Goal: Task Accomplishment & Management: Manage account settings

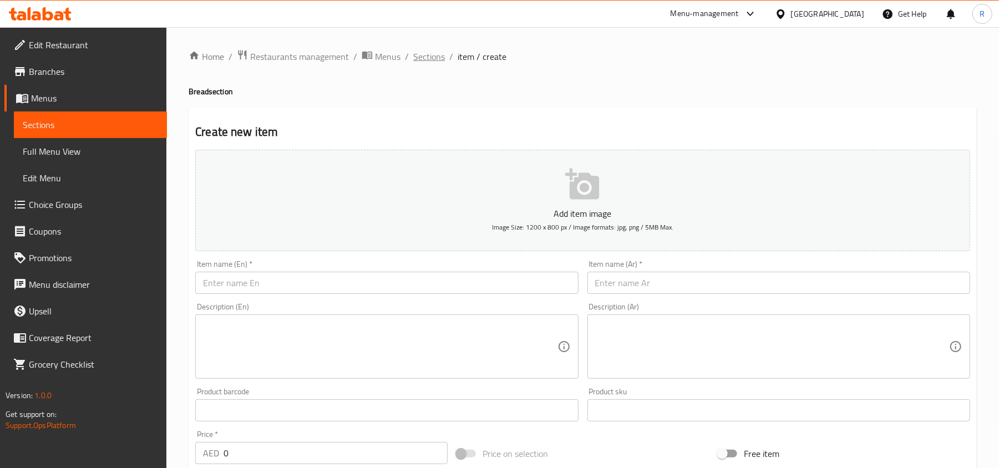
click at [434, 60] on span "Sections" at bounding box center [429, 56] width 32 height 13
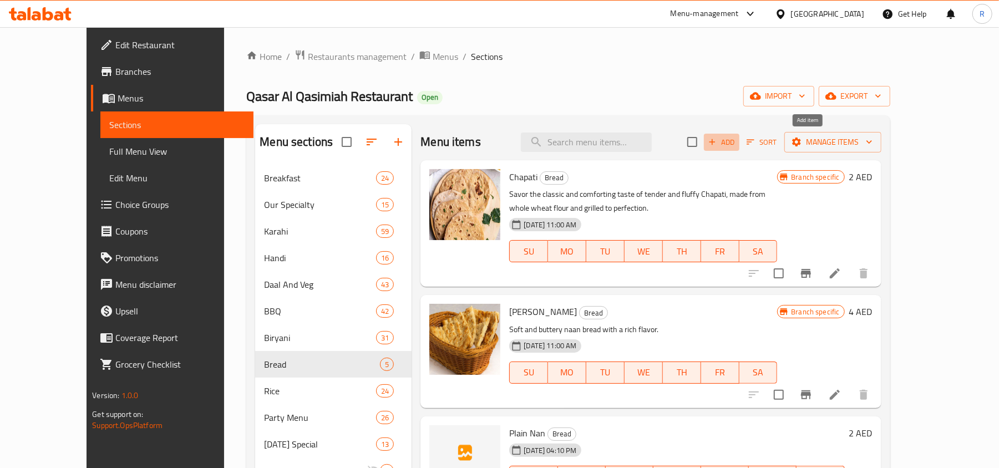
click at [737, 138] on span "Add" at bounding box center [722, 142] width 30 height 13
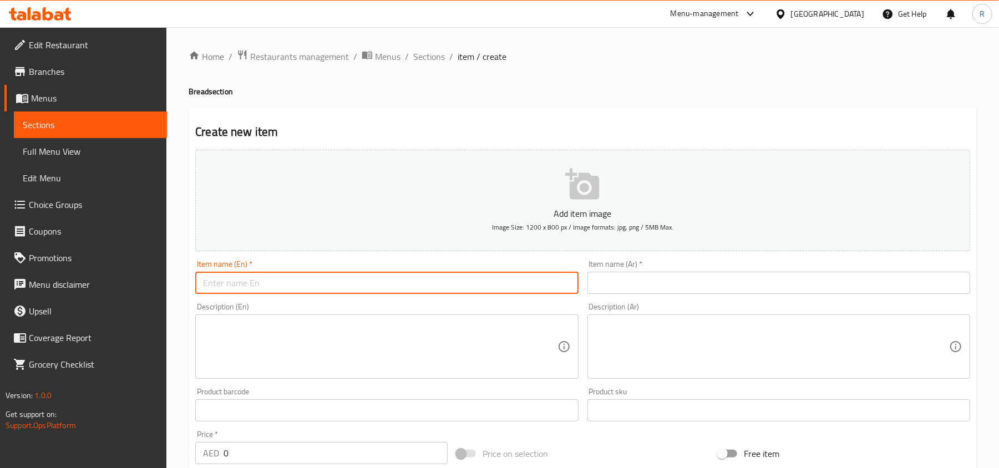
paste input "Butter Nan"
type input "Butter Nan"
click at [416, 62] on span "Sections" at bounding box center [429, 56] width 32 height 13
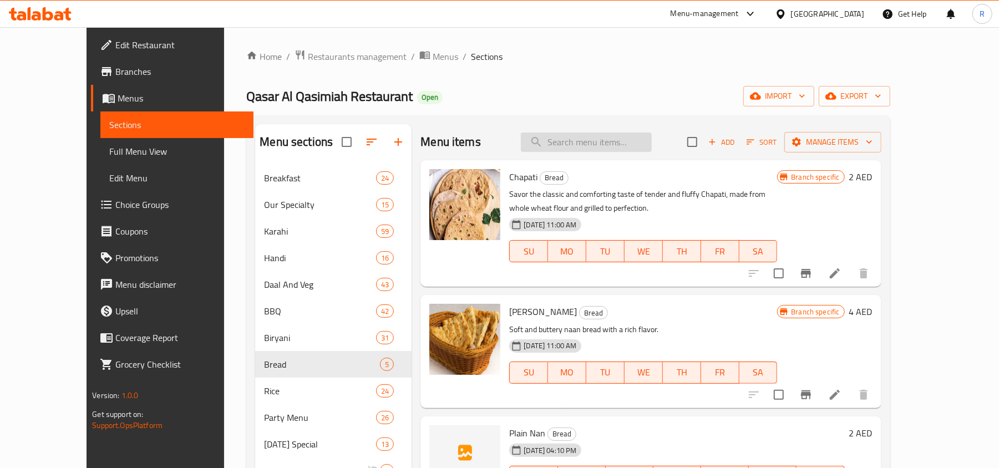
paste input "Butter Nan"
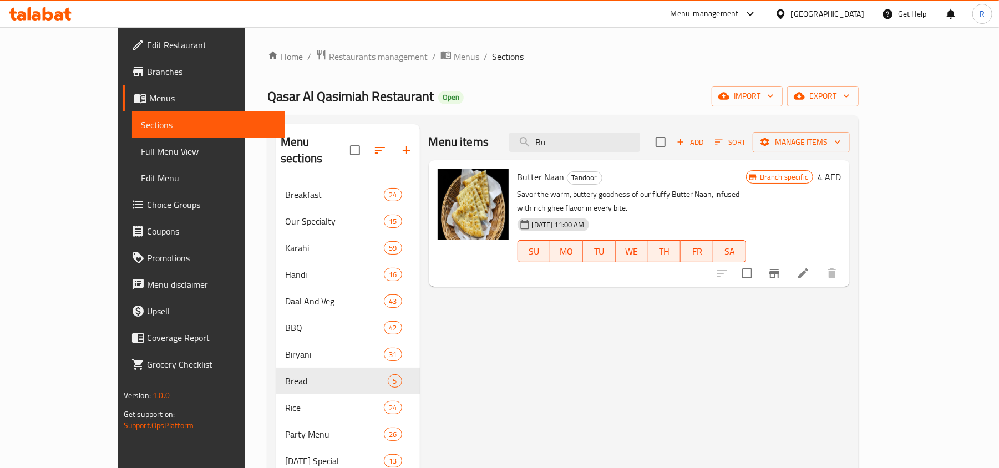
type input "B"
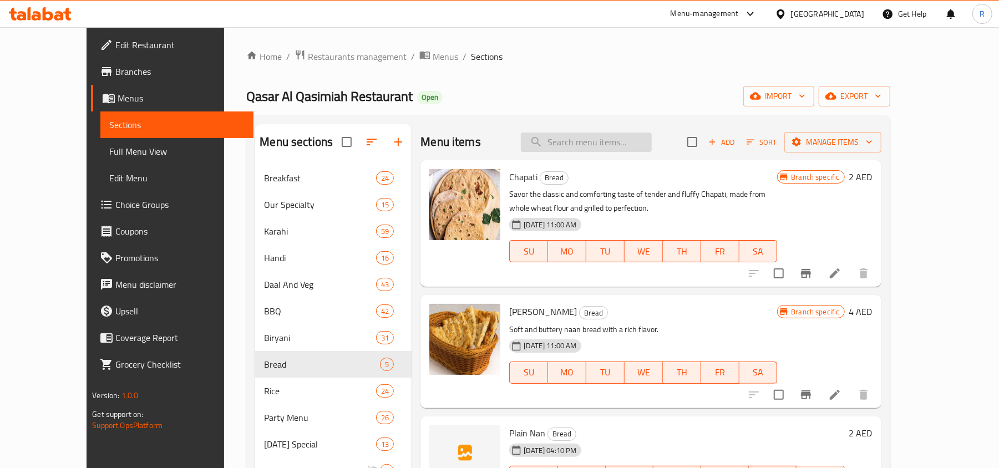
paste input "Butter Nan"
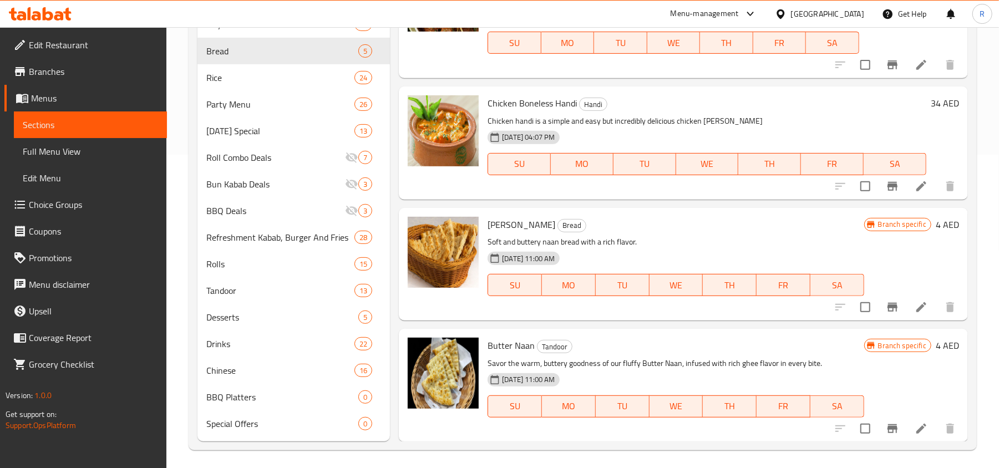
scroll to position [318, 0]
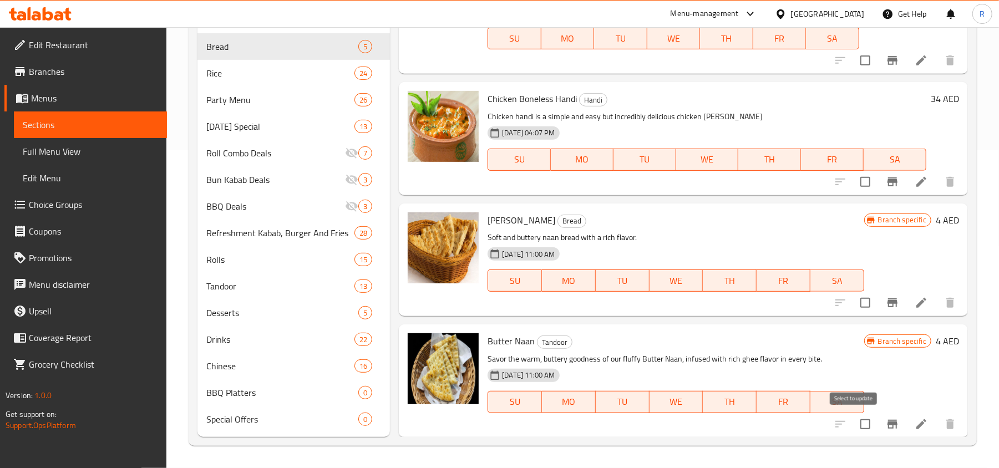
type input "But"
click at [854, 422] on input "checkbox" at bounding box center [865, 424] width 23 height 23
click at [886, 427] on icon "Branch-specific-item" at bounding box center [892, 424] width 13 height 13
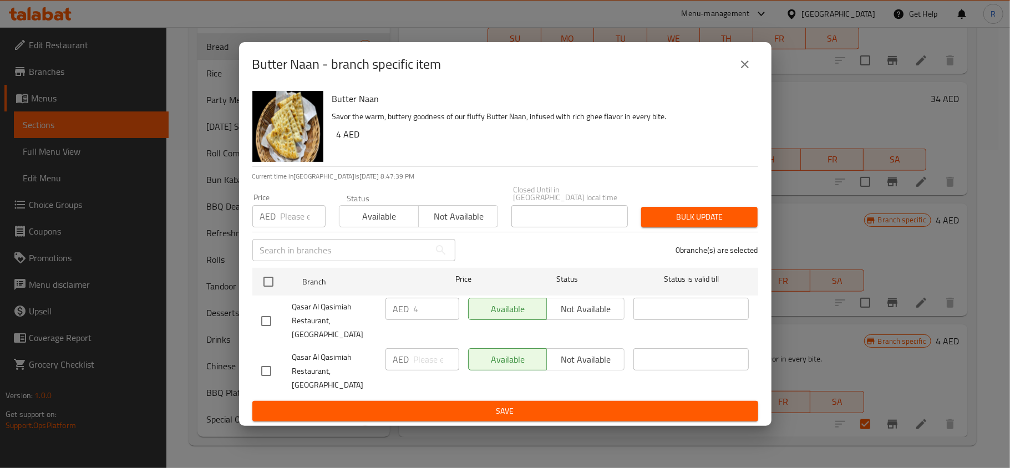
click at [740, 71] on icon "close" at bounding box center [744, 64] width 13 height 13
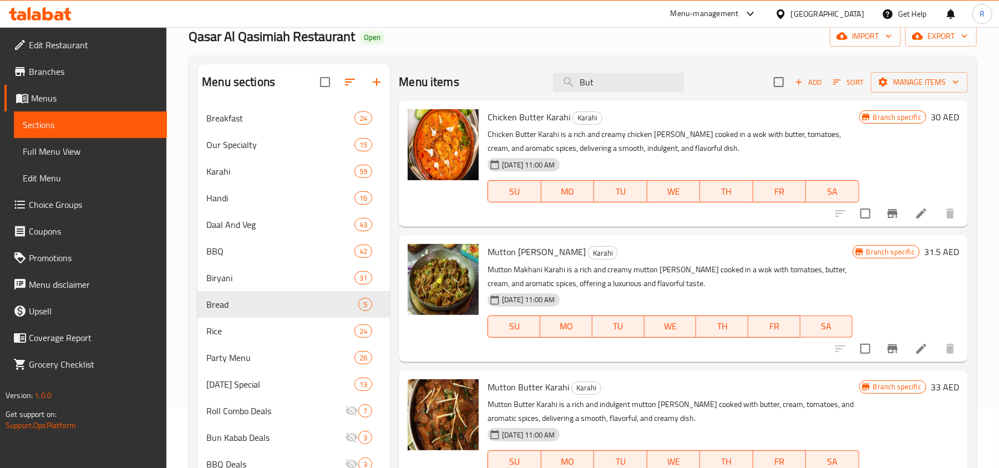
scroll to position [0, 0]
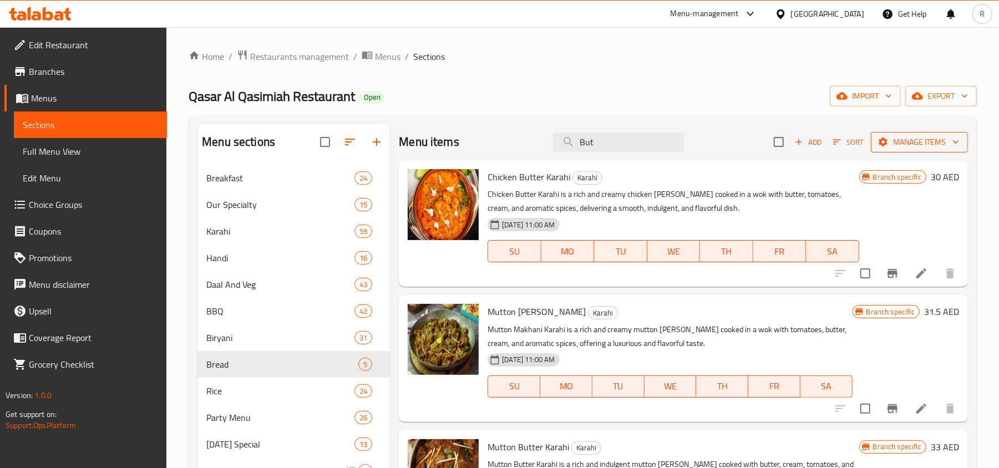
click at [881, 140] on span "Manage items" at bounding box center [919, 142] width 79 height 14
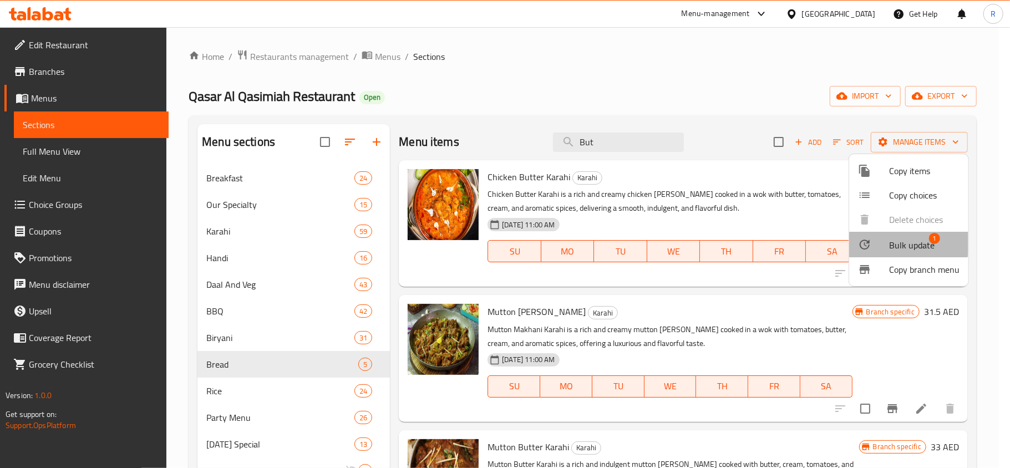
click at [883, 240] on div at bounding box center [873, 244] width 31 height 13
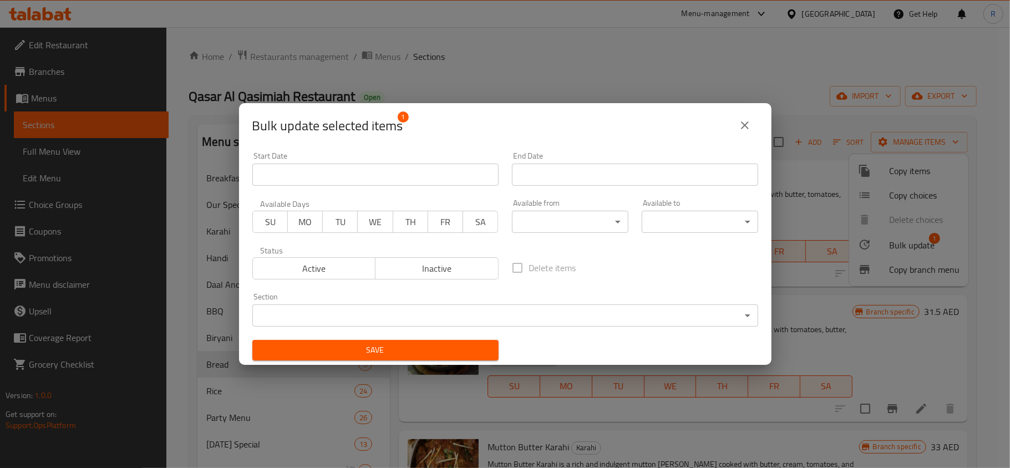
click at [358, 313] on body "​ Menu-management [GEOGRAPHIC_DATA] Get Help R Edit Restaurant Branches Menus S…" at bounding box center [505, 247] width 1010 height 441
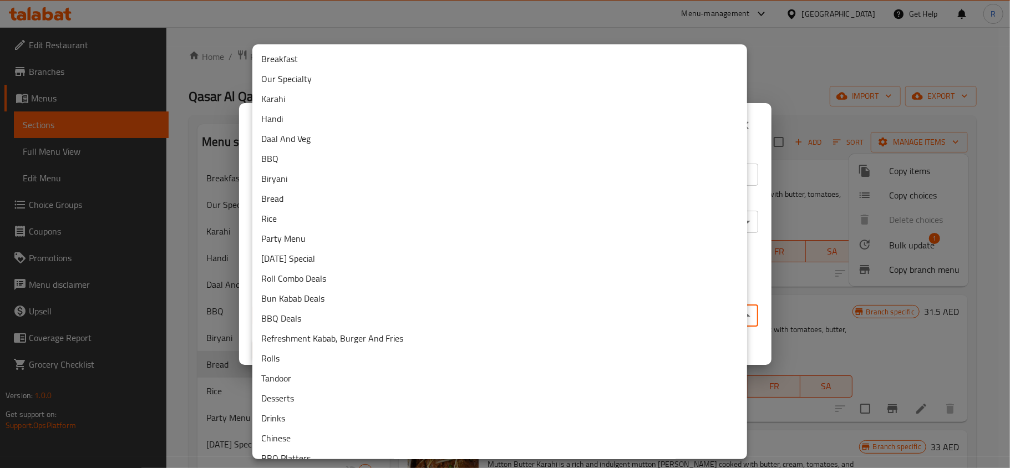
click at [296, 200] on li "Bread" at bounding box center [499, 199] width 495 height 20
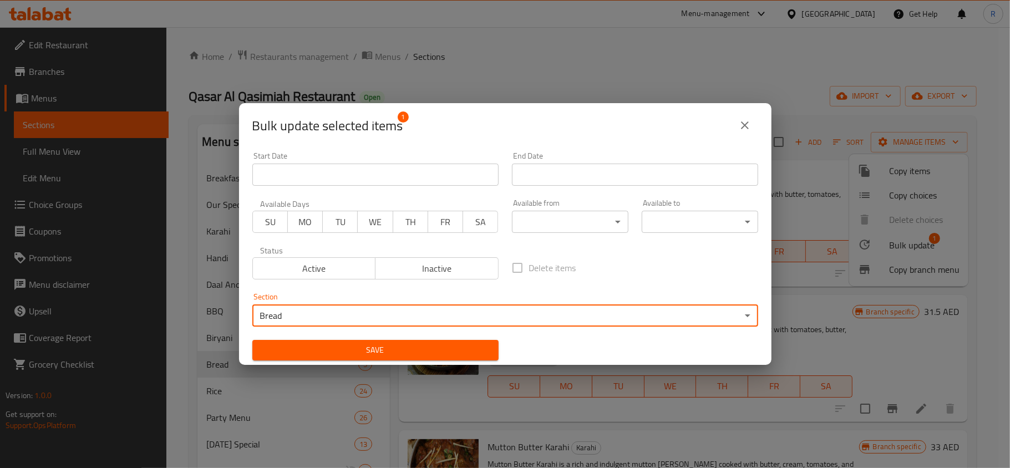
click at [458, 353] on span "Save" at bounding box center [375, 350] width 229 height 14
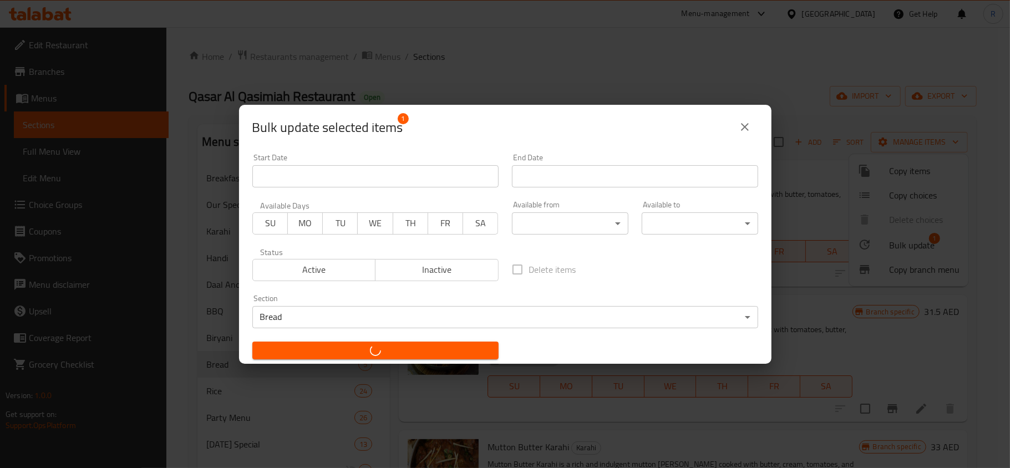
checkbox input "false"
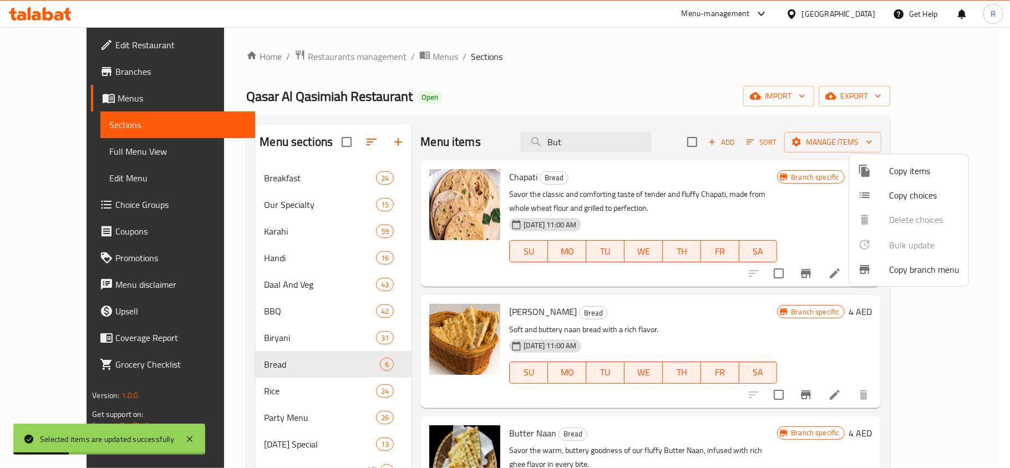
click at [593, 142] on div at bounding box center [505, 234] width 1010 height 468
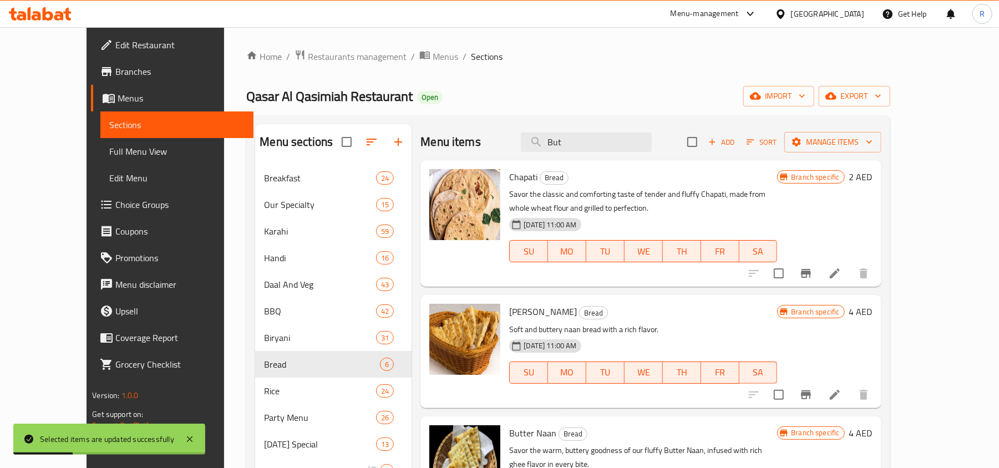
click at [593, 142] on input "But" at bounding box center [586, 142] width 131 height 19
paste input "Cheese Naan"
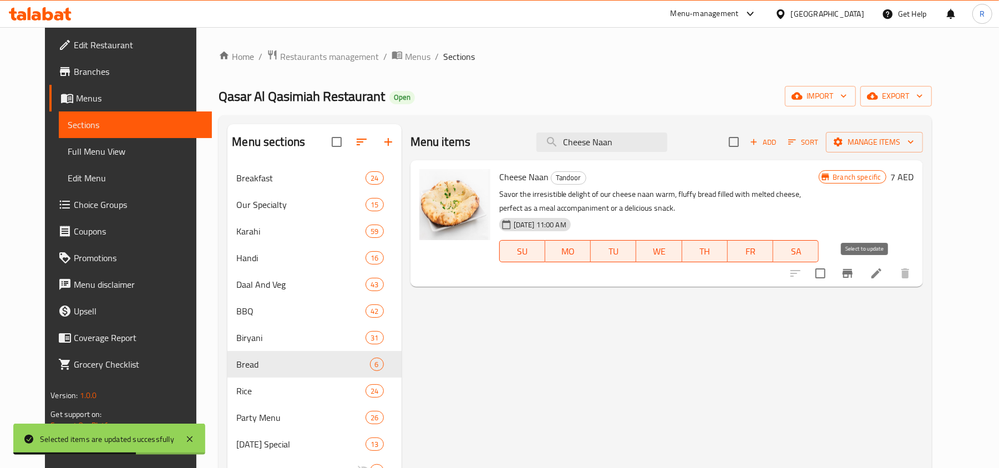
type input "Cheese Naan"
click at [832, 273] on input "checkbox" at bounding box center [820, 273] width 23 height 23
checkbox input "true"
click at [903, 144] on span "Manage items" at bounding box center [874, 142] width 79 height 14
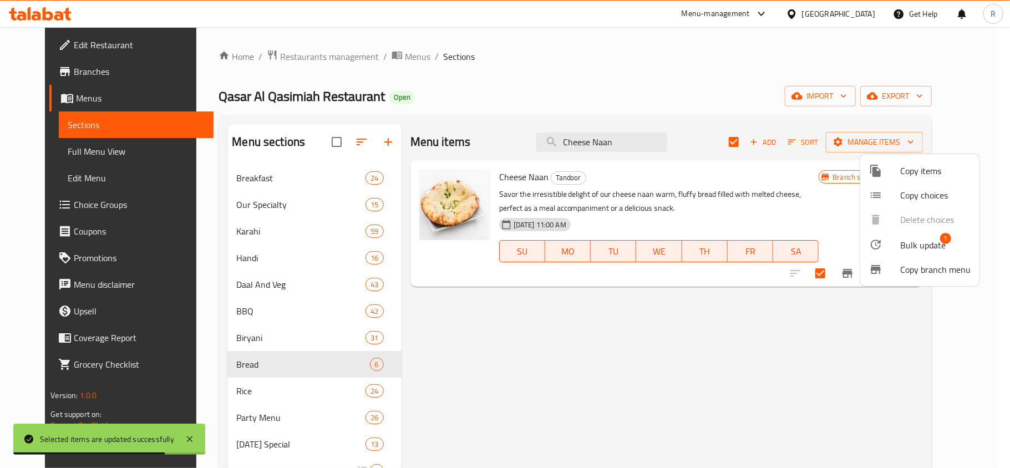
click at [899, 248] on div at bounding box center [884, 244] width 31 height 13
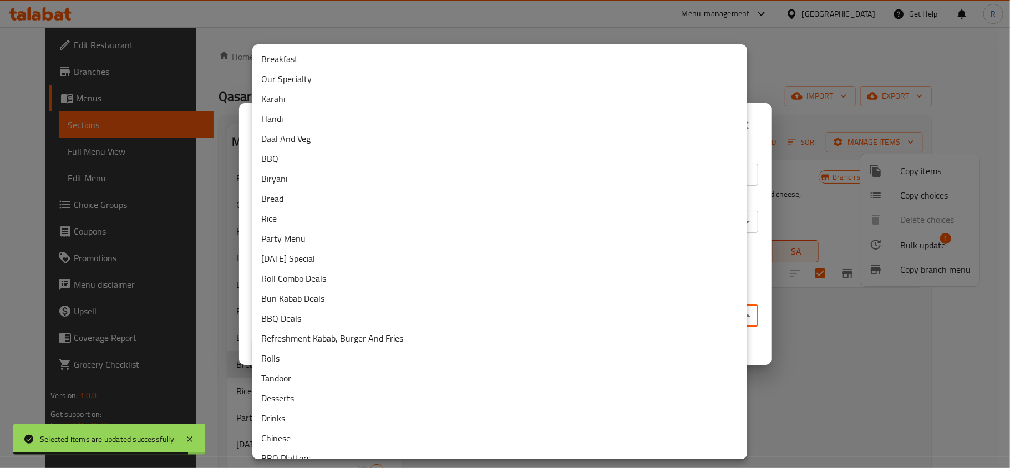
click at [358, 309] on body "Selected items are updated successfully ​ Menu-management [GEOGRAPHIC_DATA] Get…" at bounding box center [505, 247] width 1010 height 441
click at [298, 196] on li "Bread" at bounding box center [499, 199] width 495 height 20
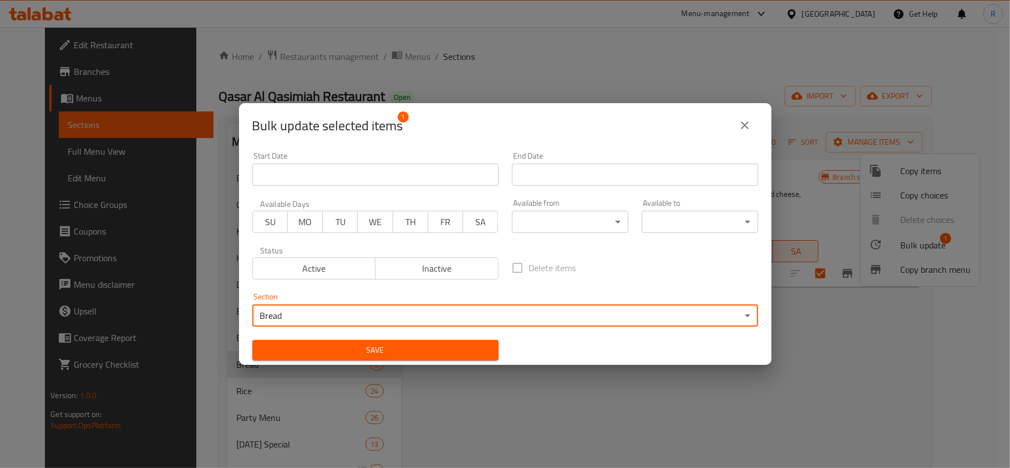
click at [377, 343] on span "Save" at bounding box center [375, 350] width 229 height 14
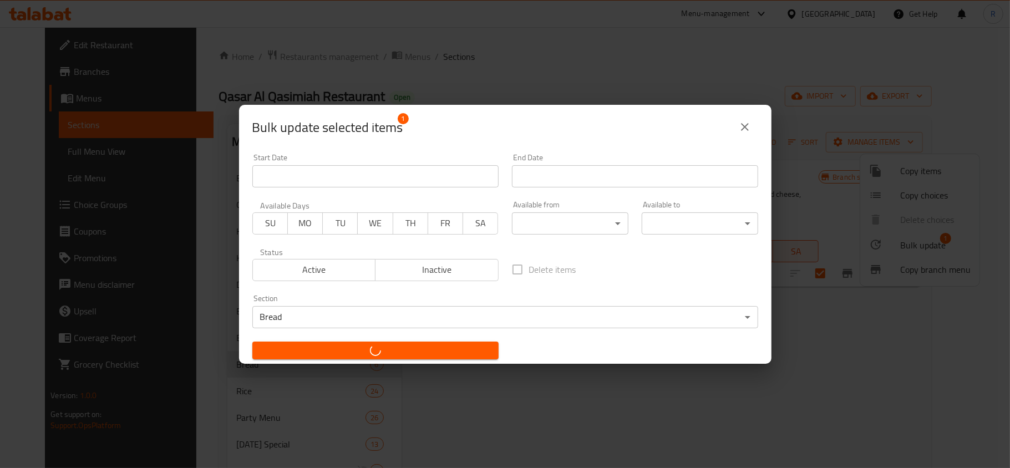
checkbox input "false"
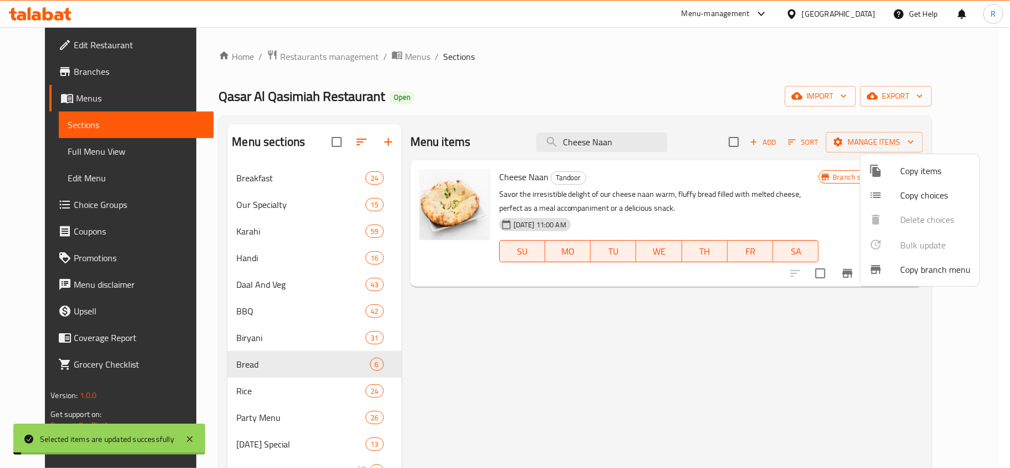
click at [770, 285] on div at bounding box center [505, 234] width 1010 height 468
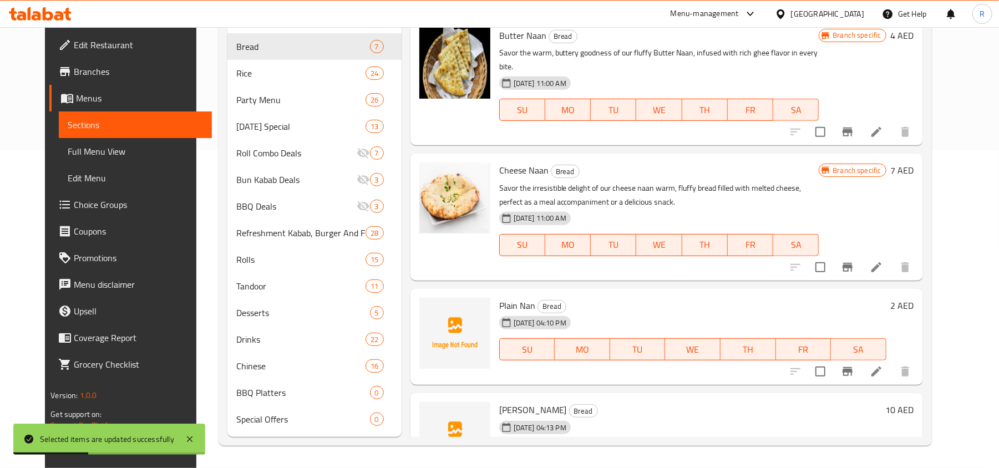
scroll to position [75, 0]
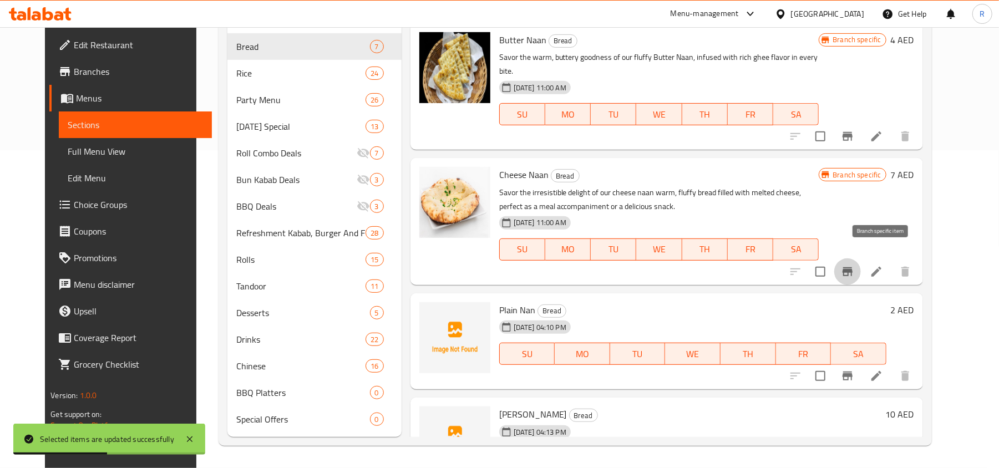
click at [854, 265] on icon "Branch-specific-item" at bounding box center [847, 271] width 13 height 13
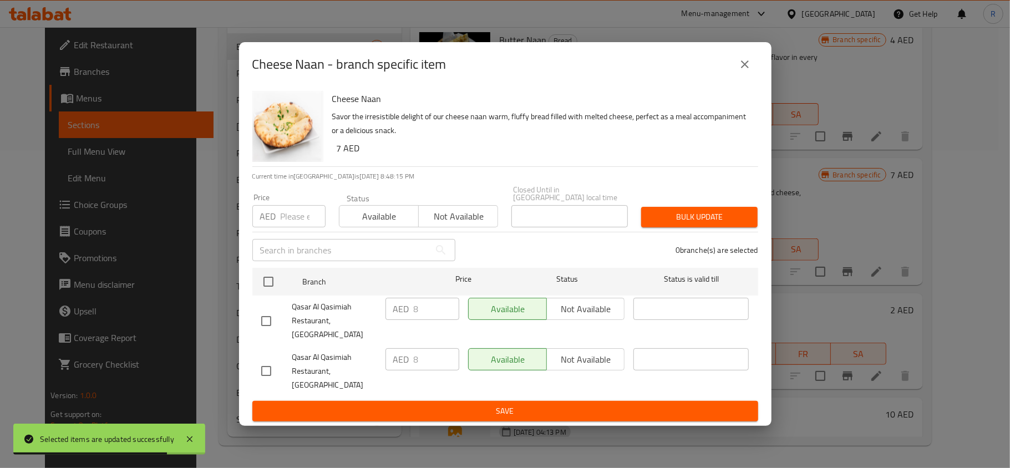
click at [744, 71] on icon "close" at bounding box center [744, 64] width 13 height 13
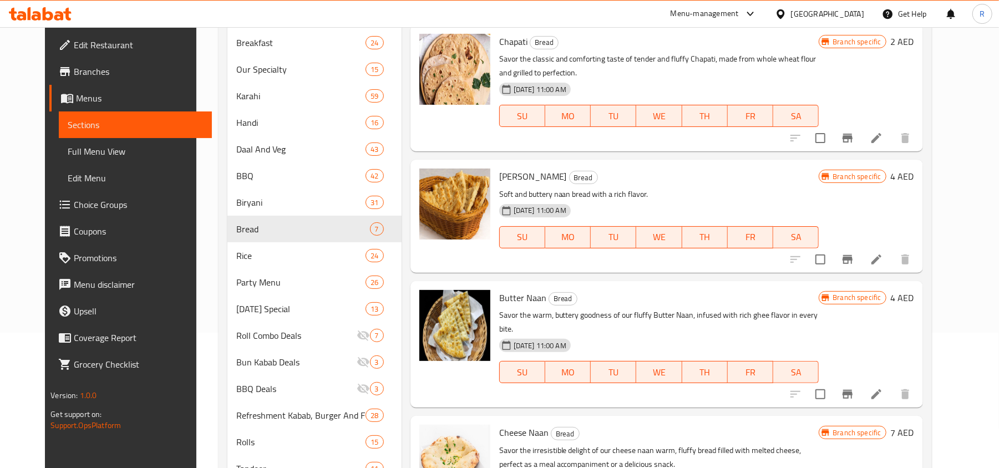
scroll to position [23, 0]
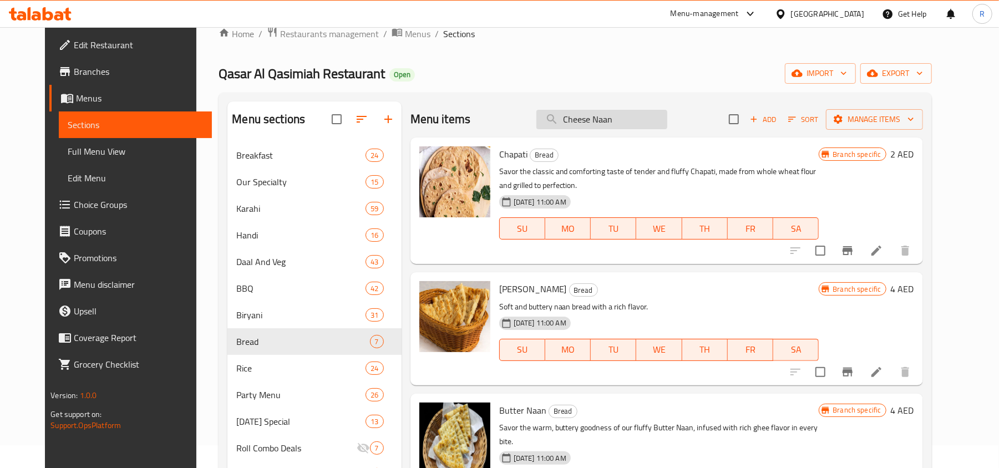
click at [609, 122] on input "Cheese Naan" at bounding box center [601, 119] width 131 height 19
paste input "Garlic N"
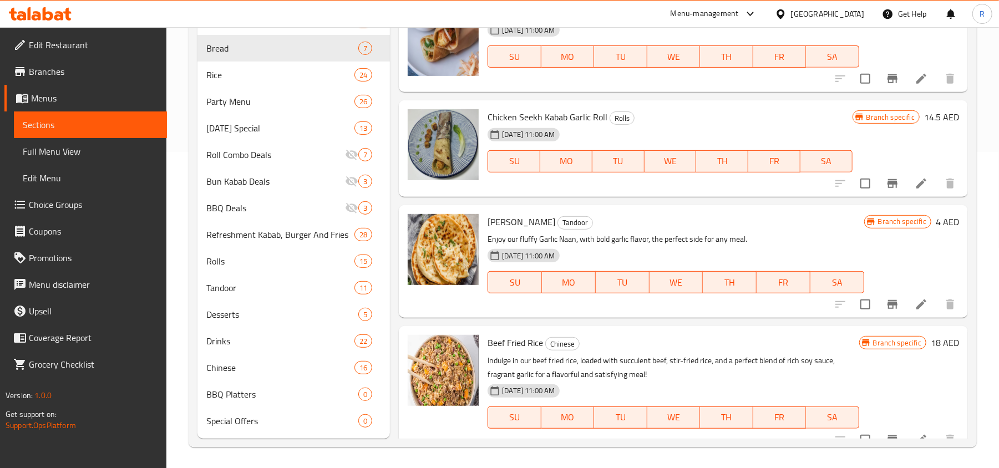
scroll to position [318, 0]
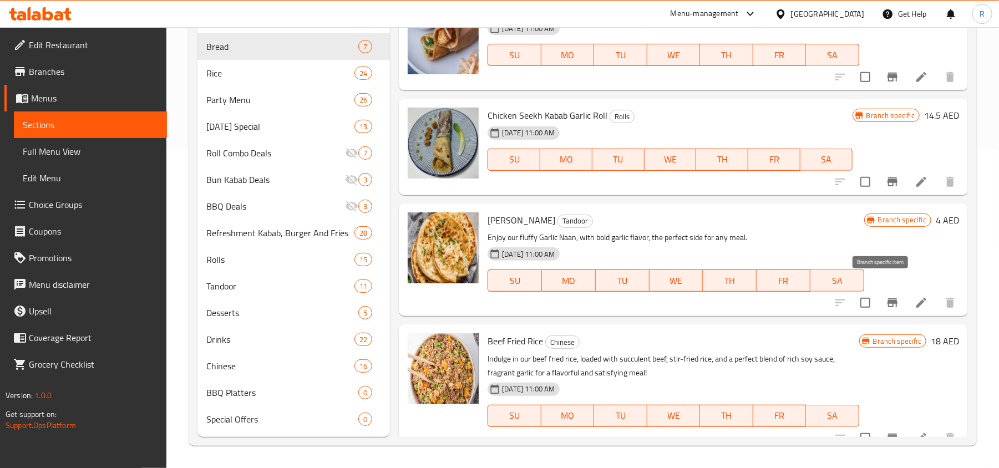
type input "Garlic"
click at [887, 298] on icon "Branch-specific-item" at bounding box center [892, 302] width 10 height 9
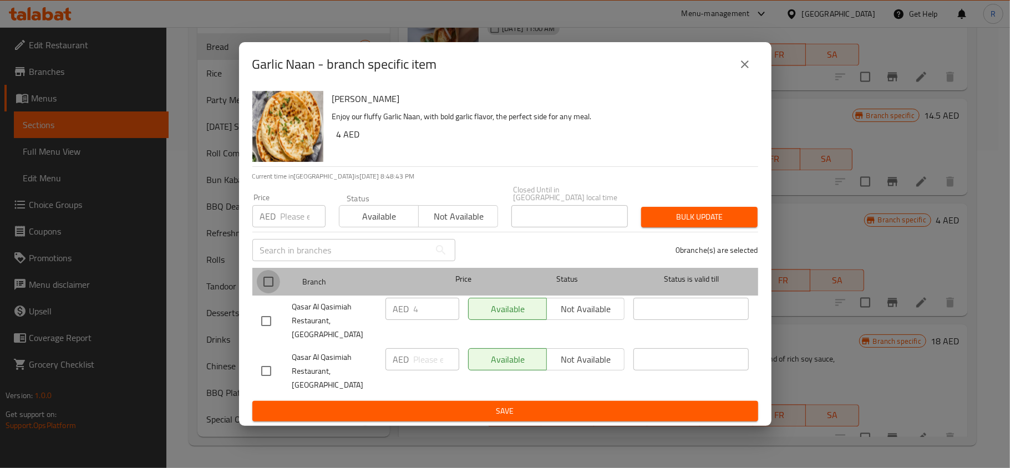
click at [273, 293] on input "checkbox" at bounding box center [268, 281] width 23 height 23
checkbox input "true"
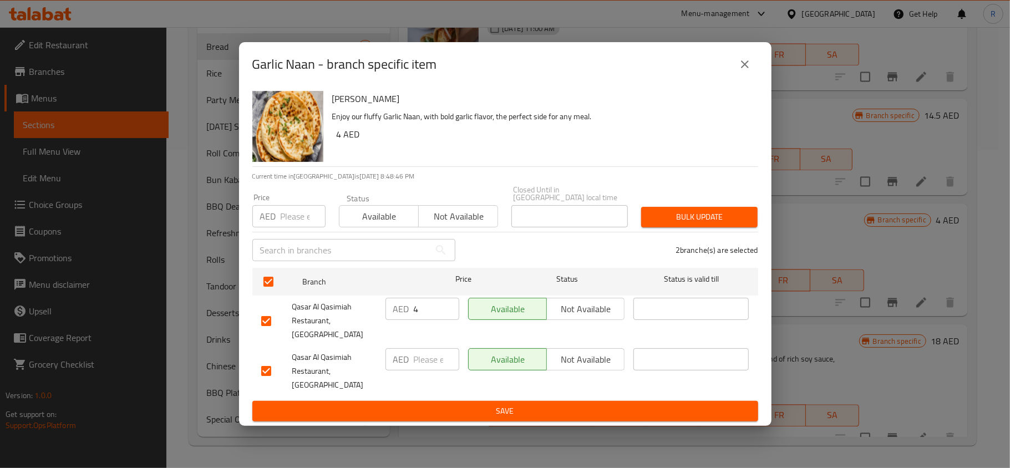
click at [286, 227] on input "number" at bounding box center [303, 216] width 45 height 22
type input "6"
click at [689, 227] on button "Bulk update" at bounding box center [699, 217] width 116 height 21
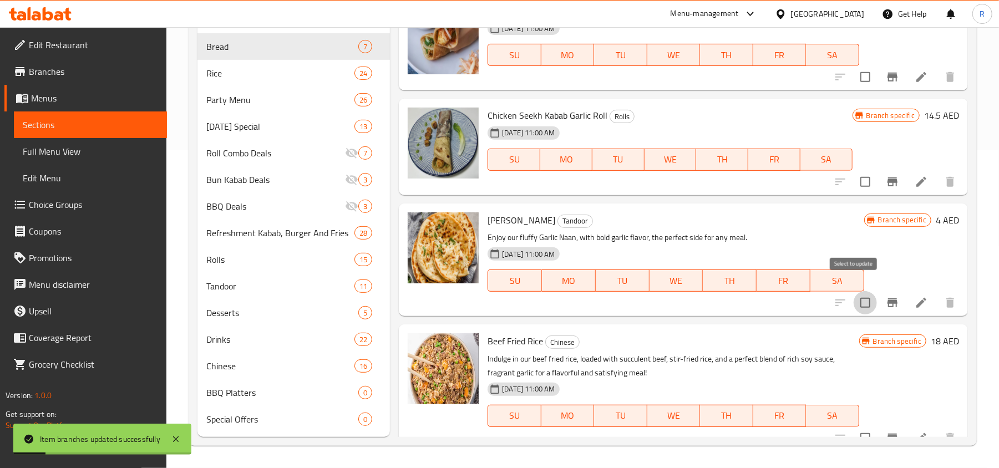
click at [854, 291] on input "checkbox" at bounding box center [865, 302] width 23 height 23
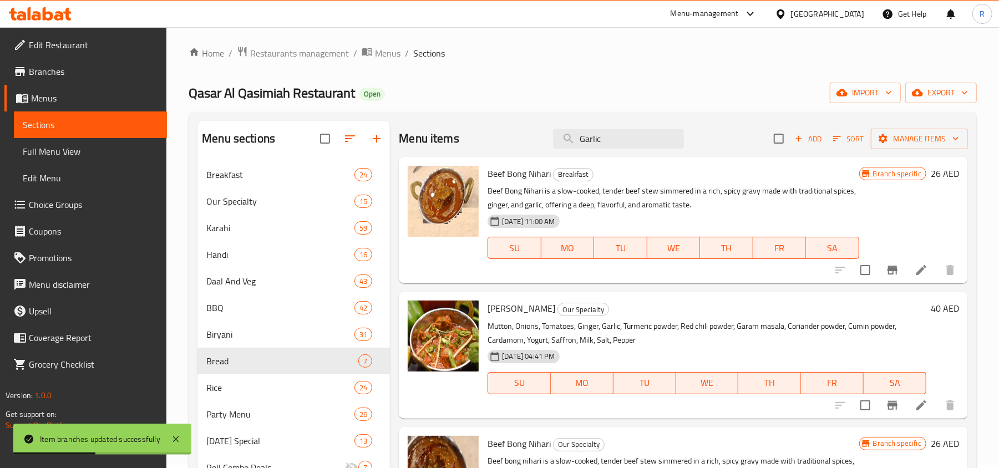
scroll to position [0, 0]
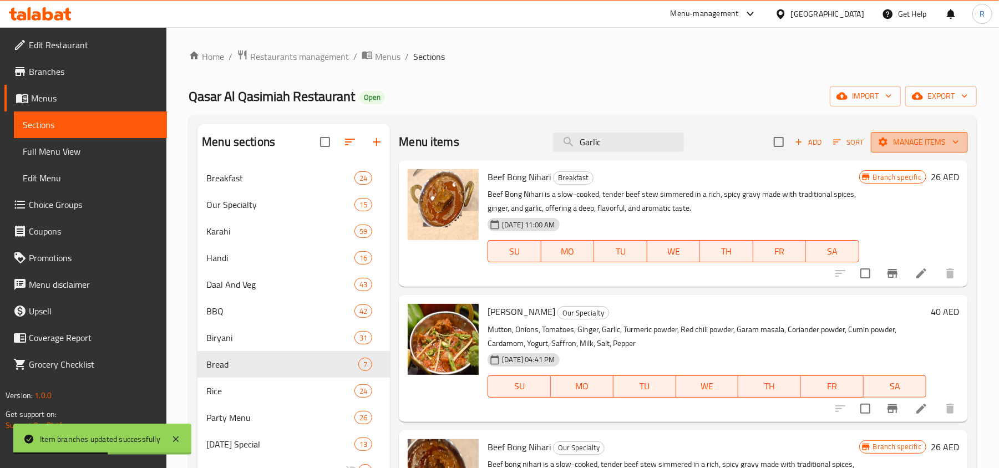
click at [884, 144] on span "Manage items" at bounding box center [919, 142] width 79 height 14
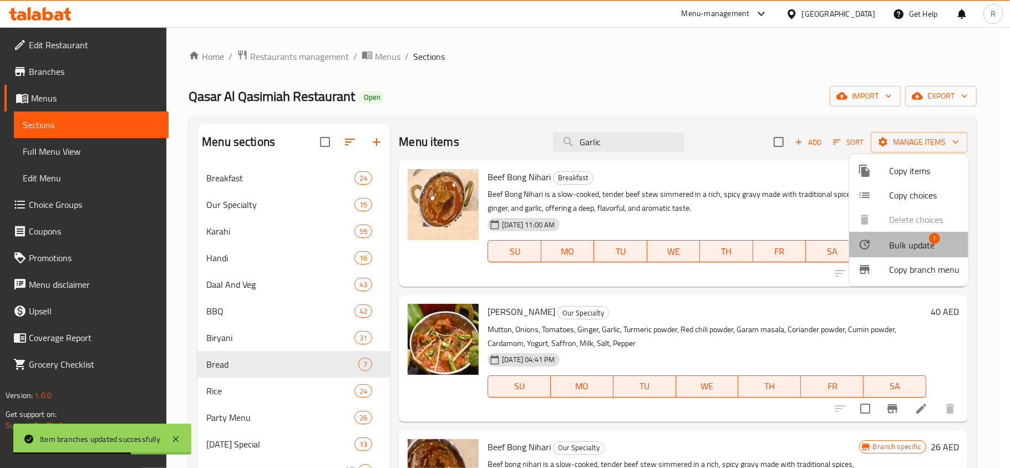
click at [880, 249] on div at bounding box center [873, 244] width 31 height 13
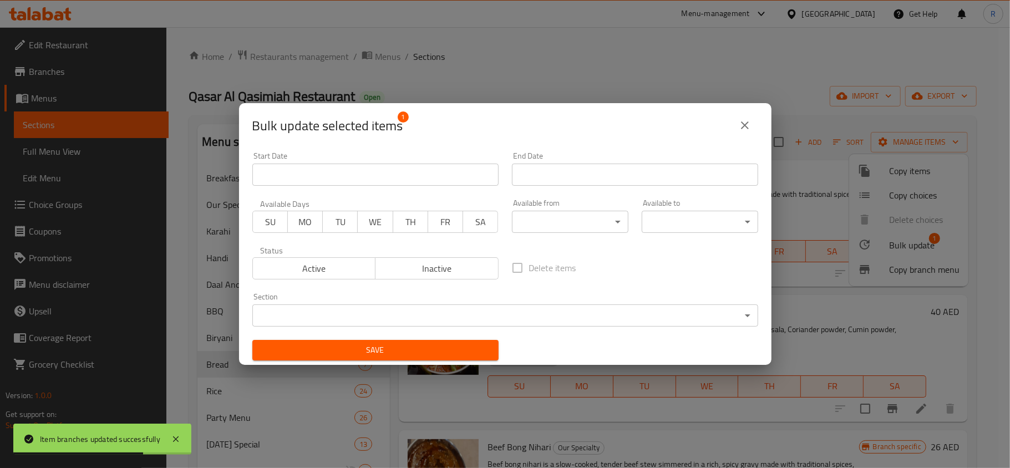
click at [418, 320] on body "Item branches updated successfully ​ Menu-management [GEOGRAPHIC_DATA] Get Help…" at bounding box center [505, 247] width 1010 height 441
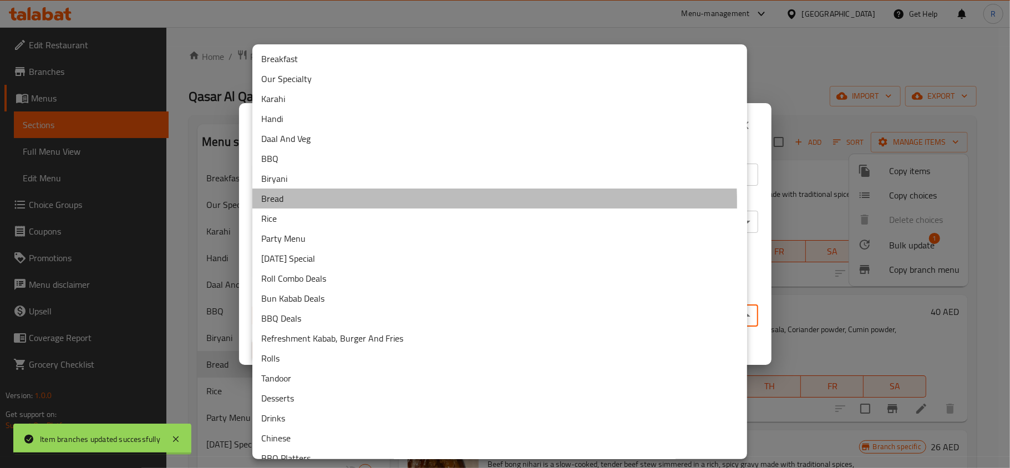
click at [304, 204] on li "Bread" at bounding box center [499, 199] width 495 height 20
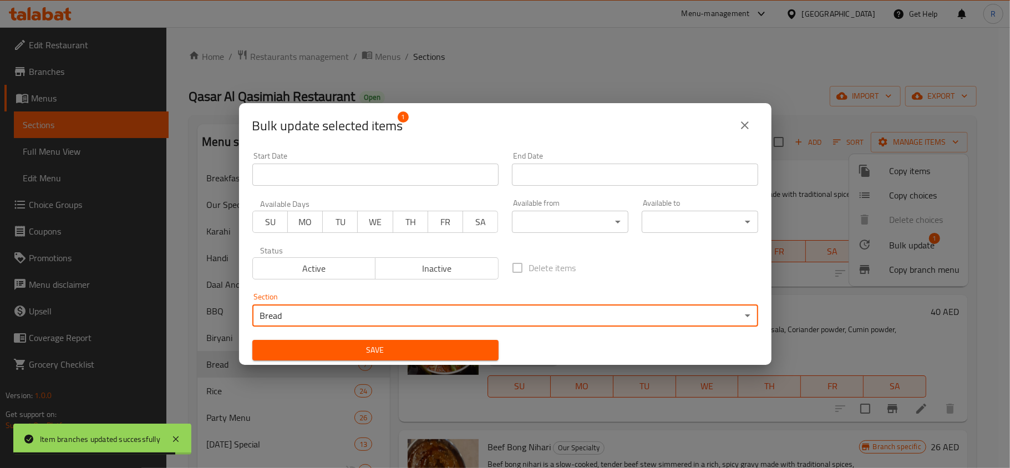
click at [398, 348] on span "Save" at bounding box center [375, 350] width 229 height 14
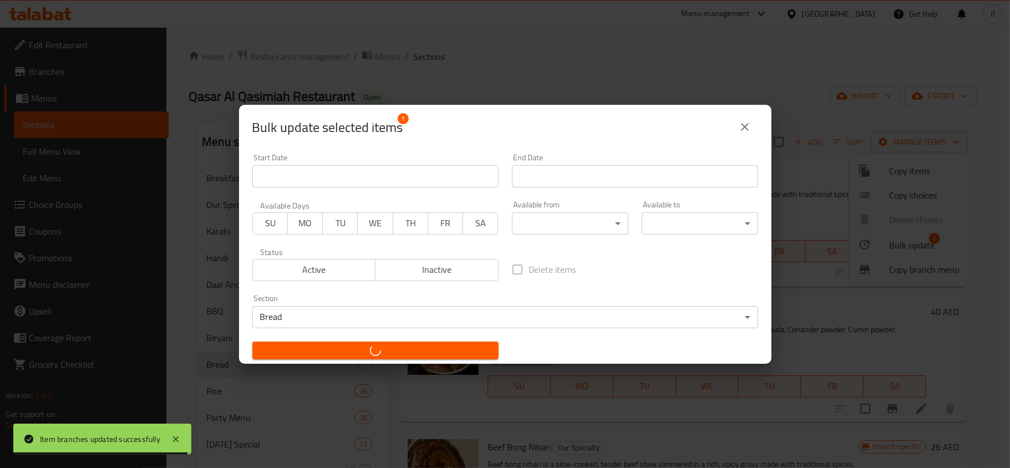
checkbox input "false"
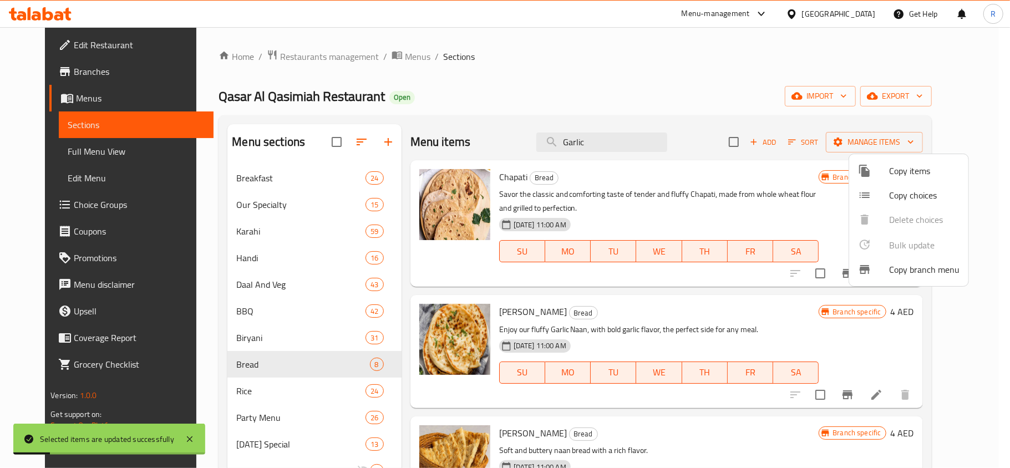
click at [591, 141] on div at bounding box center [505, 234] width 1010 height 468
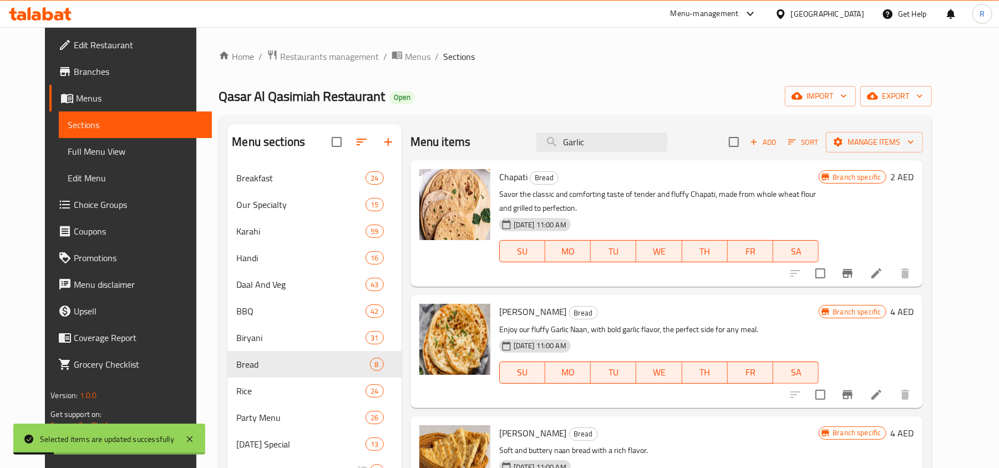
click at [591, 141] on input "Garlic" at bounding box center [601, 142] width 131 height 19
paste input "Puri Paratha"
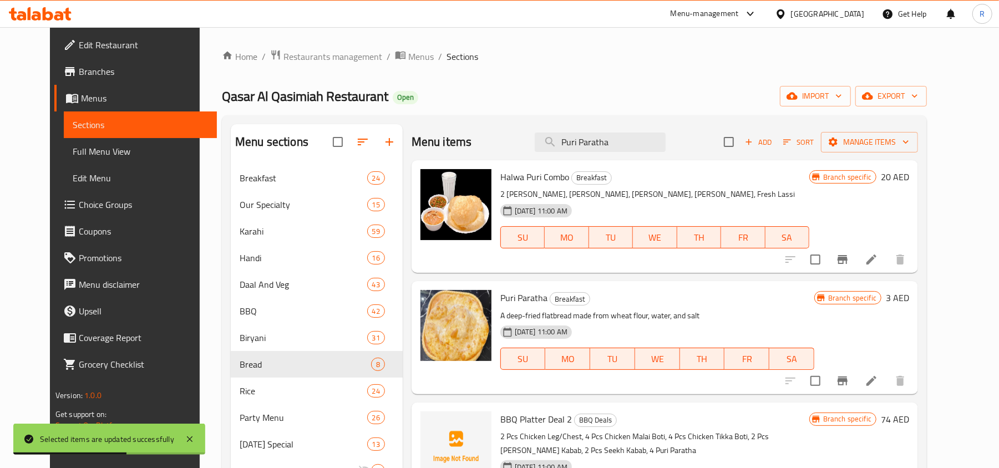
type input "Puri Paratha"
click at [628, 141] on input "Puri Paratha" at bounding box center [600, 142] width 131 height 19
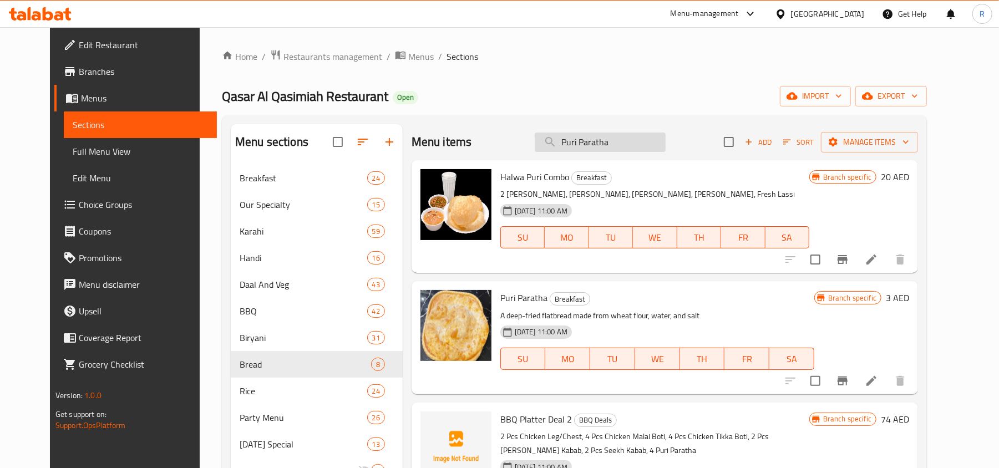
click at [628, 141] on input "Puri Paratha" at bounding box center [600, 142] width 131 height 19
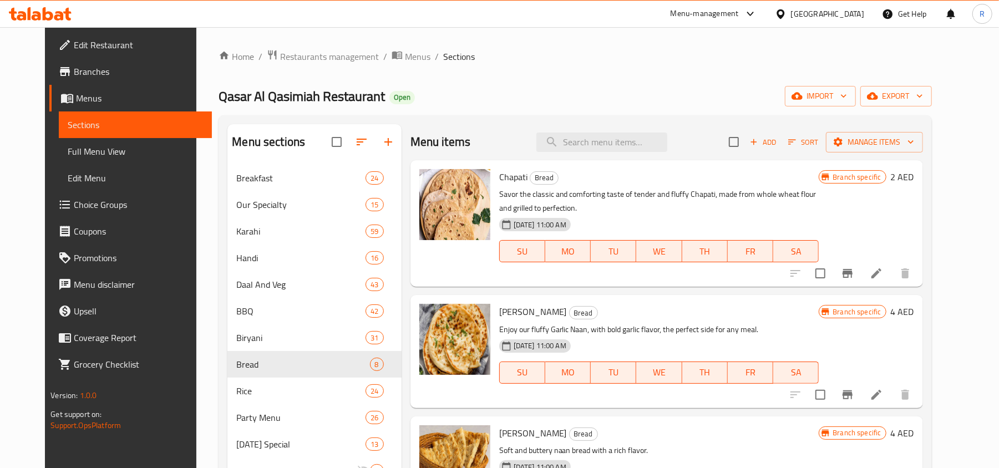
click at [661, 182] on h6 "Chapati Bread" at bounding box center [659, 177] width 320 height 16
click at [778, 143] on span "Add" at bounding box center [763, 142] width 30 height 13
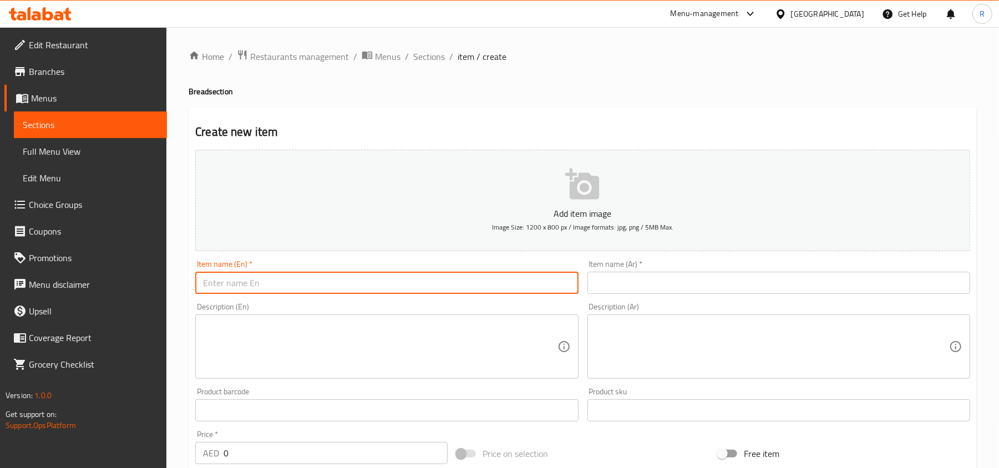
paste input "Puri Paratha"
type input "Puri Paratha"
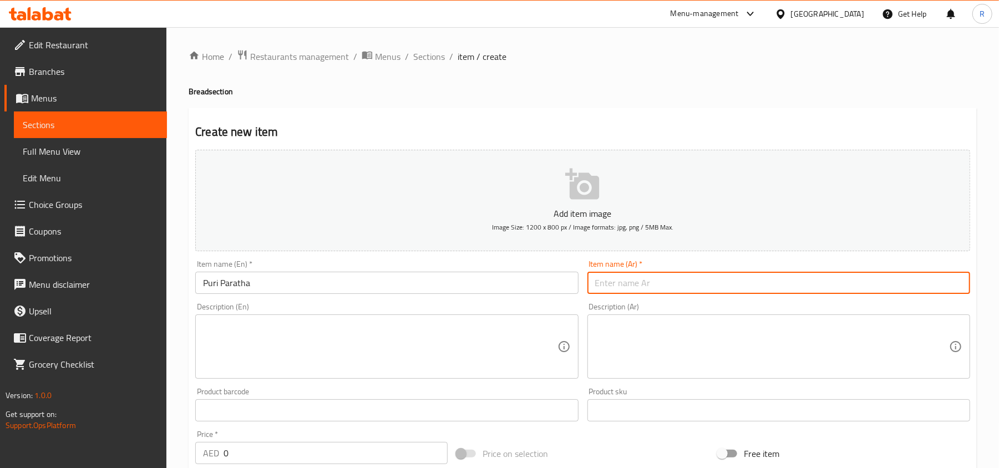
paste input "[PERSON_NAME]"
click at [597, 284] on input "[PERSON_NAME]" at bounding box center [778, 283] width 383 height 22
type input "[PERSON_NAME]"
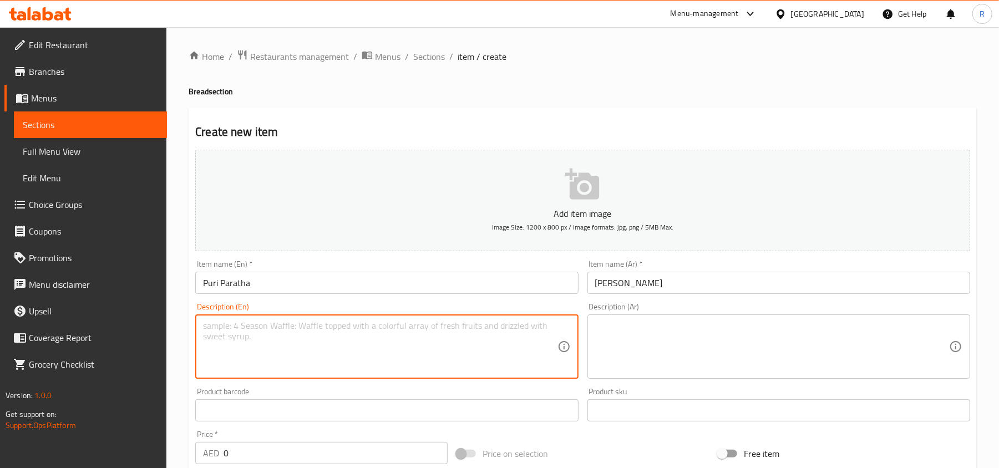
click at [470, 338] on textarea at bounding box center [380, 347] width 354 height 53
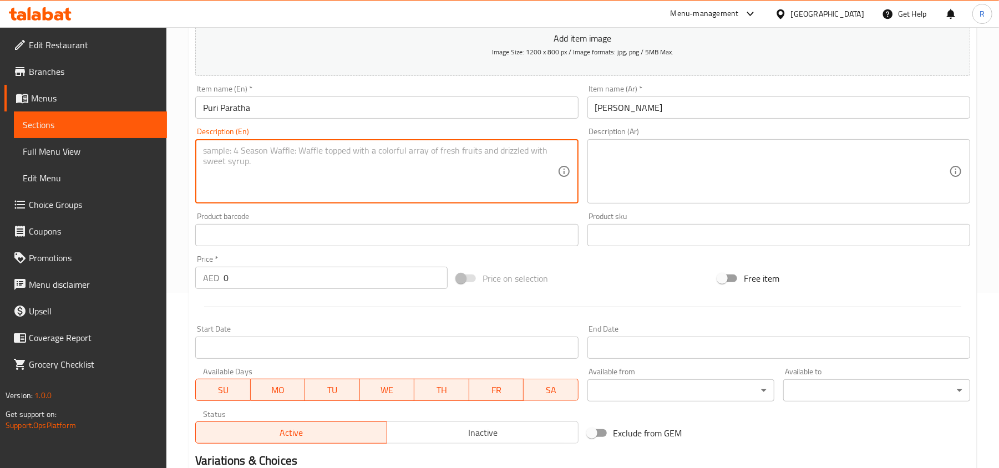
scroll to position [222, 0]
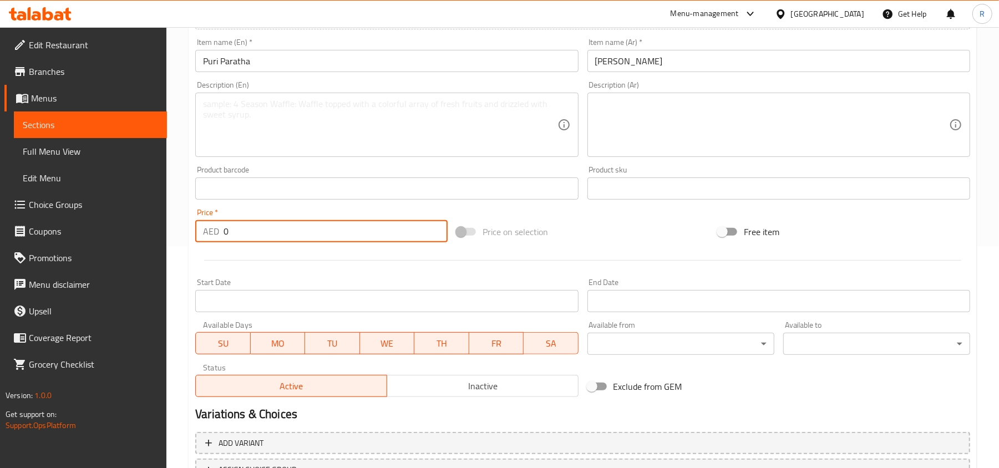
drag, startPoint x: 234, startPoint y: 231, endPoint x: 218, endPoint y: 230, distance: 15.6
click at [218, 230] on div "AED 0 Price *" at bounding box center [321, 231] width 252 height 22
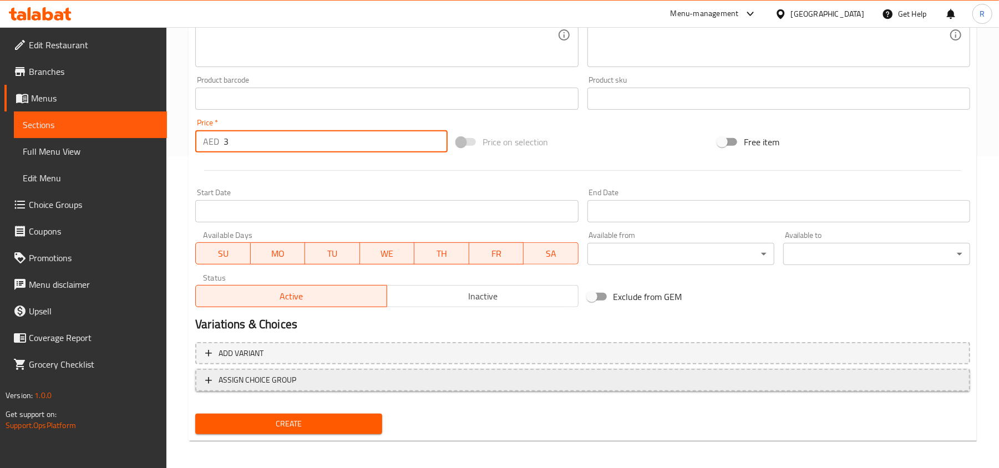
scroll to position [315, 0]
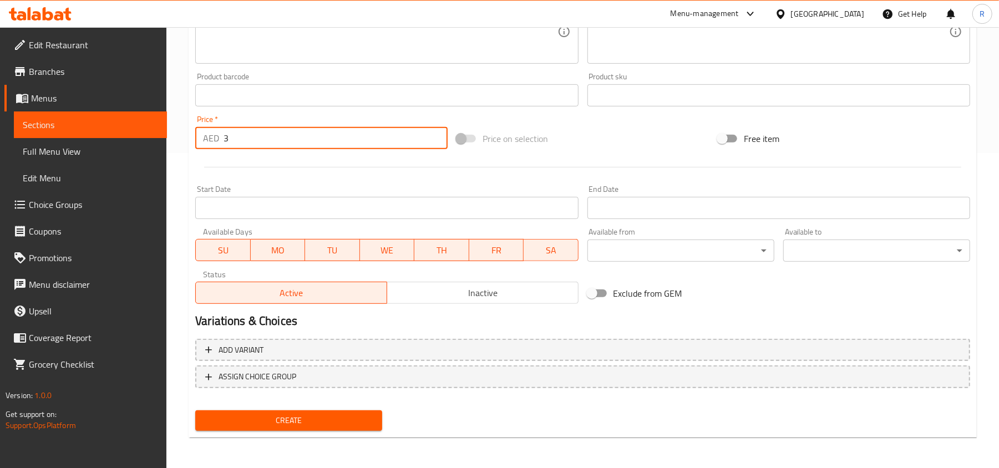
type input "3"
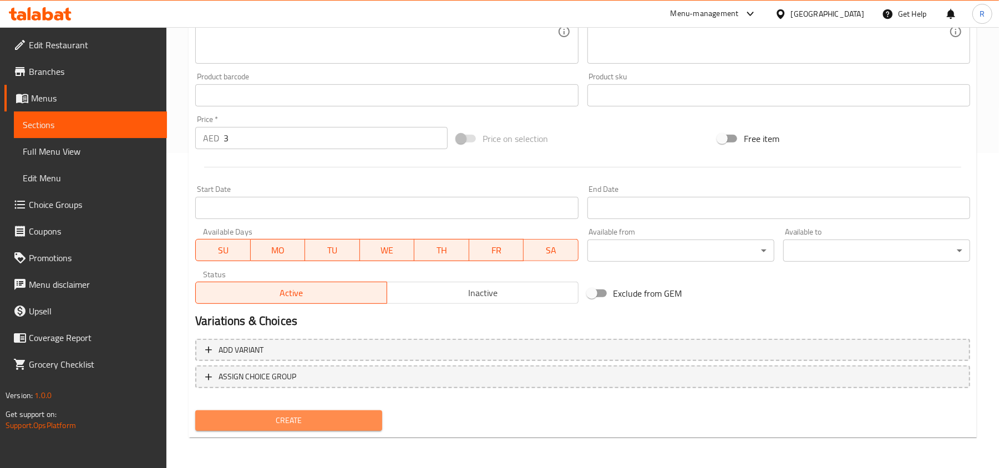
click at [338, 427] on button "Create" at bounding box center [288, 420] width 187 height 21
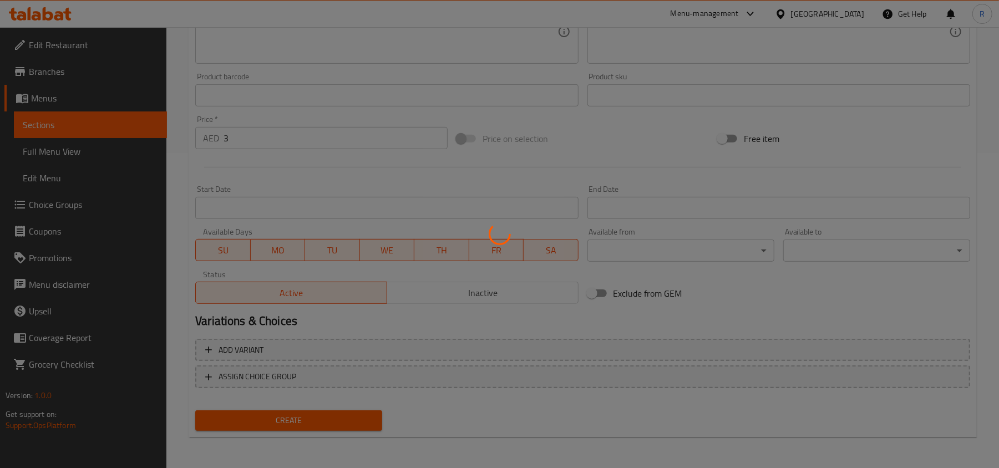
scroll to position [0, 0]
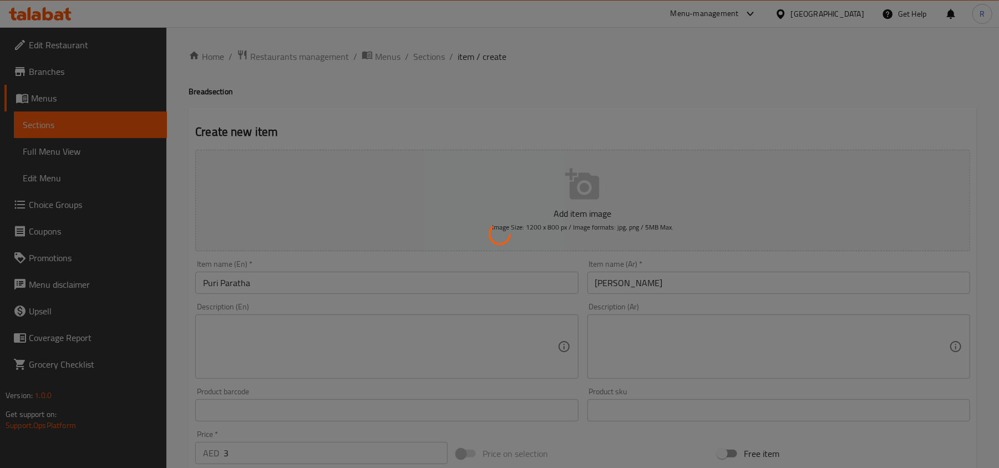
type input "0"
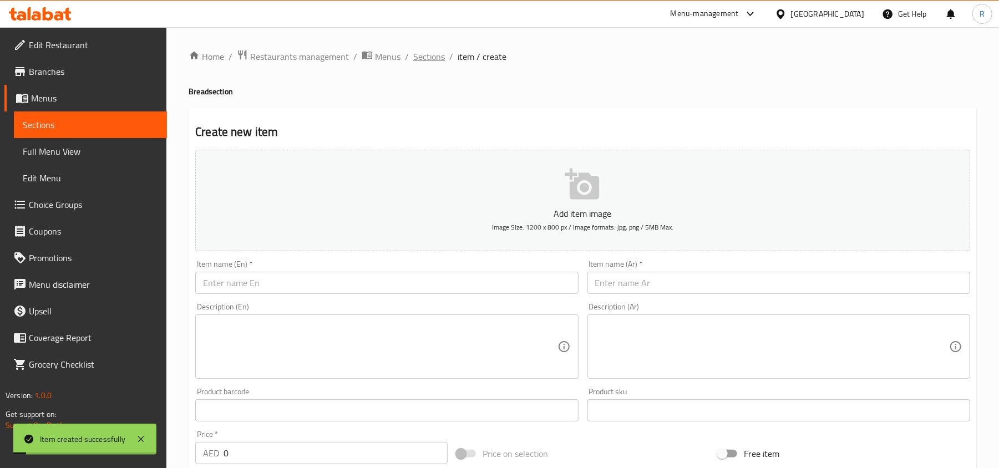
click at [430, 63] on span "Sections" at bounding box center [429, 56] width 32 height 13
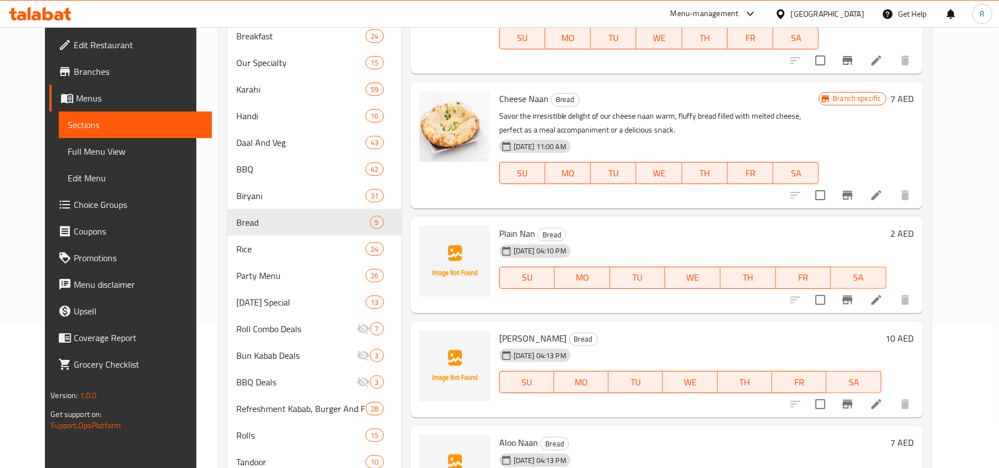
scroll to position [318, 0]
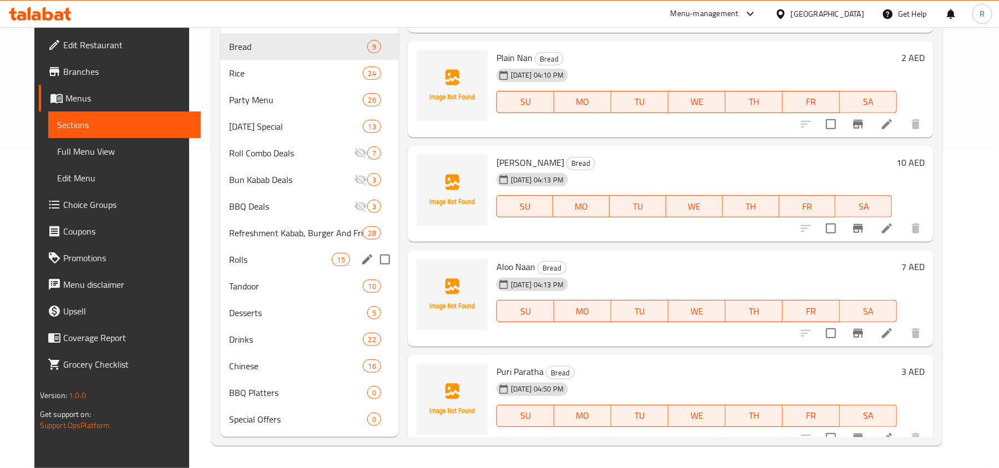
click at [248, 268] on div "Rolls 15" at bounding box center [309, 259] width 178 height 27
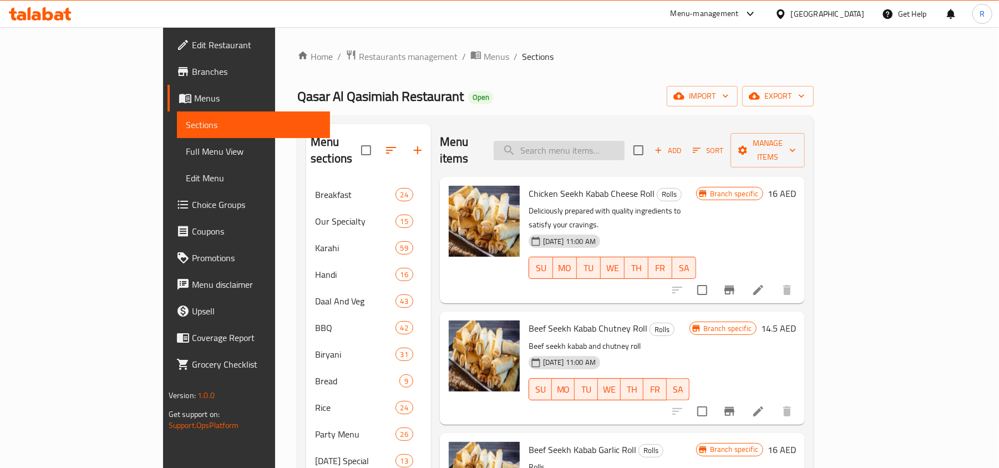
paste input "Beef Behari Chutney Roll"
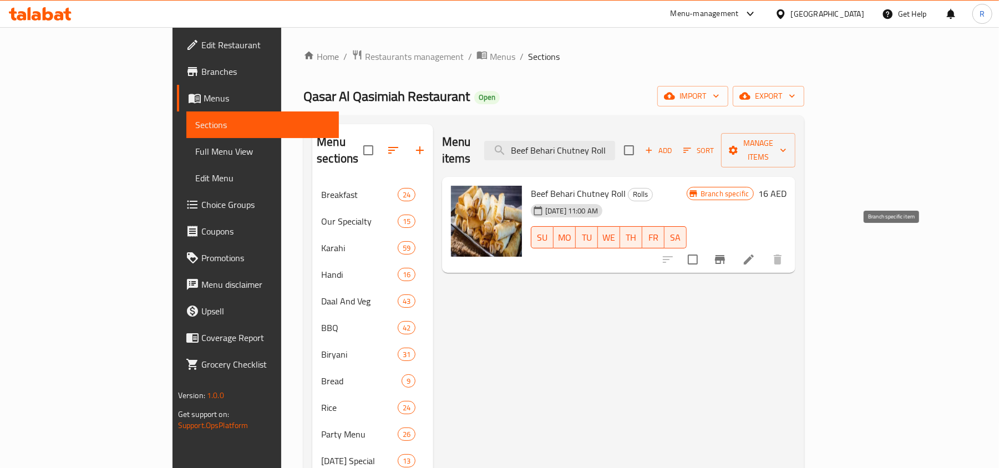
type input "Beef Behari Chutney Roll"
click at [727, 253] on icon "Branch-specific-item" at bounding box center [719, 259] width 13 height 13
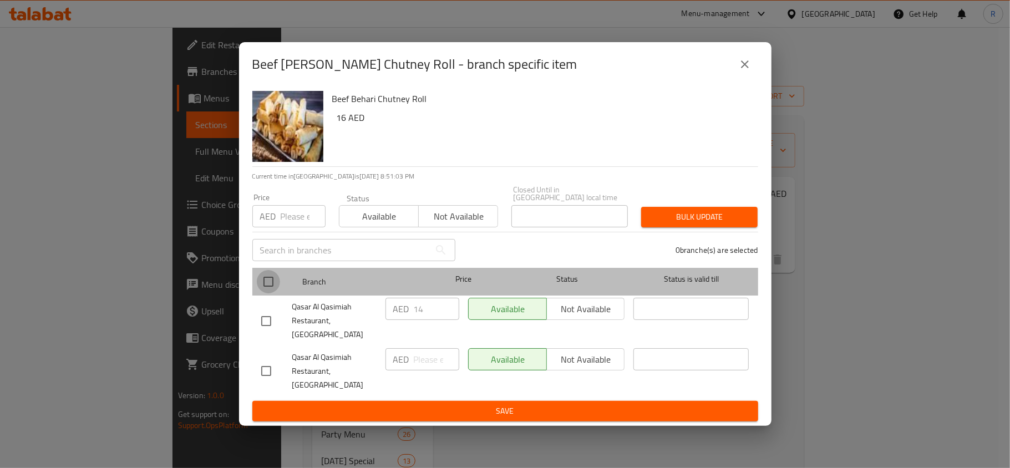
click at [269, 293] on input "checkbox" at bounding box center [268, 281] width 23 height 23
checkbox input "true"
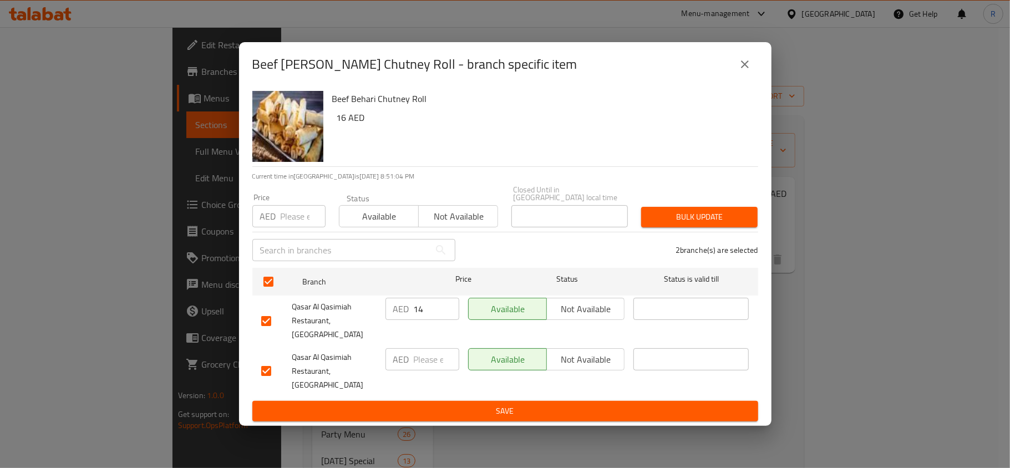
click at [287, 227] on input "number" at bounding box center [303, 216] width 45 height 22
type input "17"
click at [671, 224] on span "Bulk update" at bounding box center [699, 217] width 99 height 14
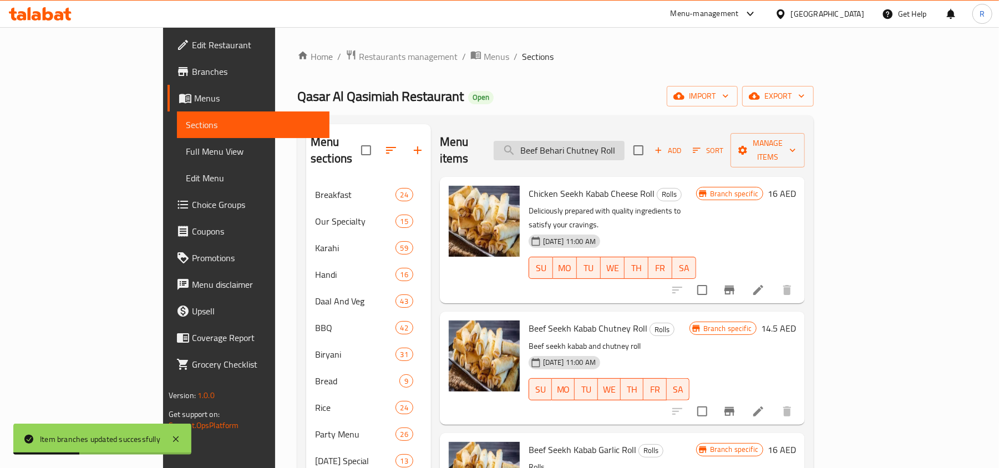
click at [595, 145] on input "Beef Behari Chutney Roll" at bounding box center [559, 150] width 131 height 19
paste input "Garlic"
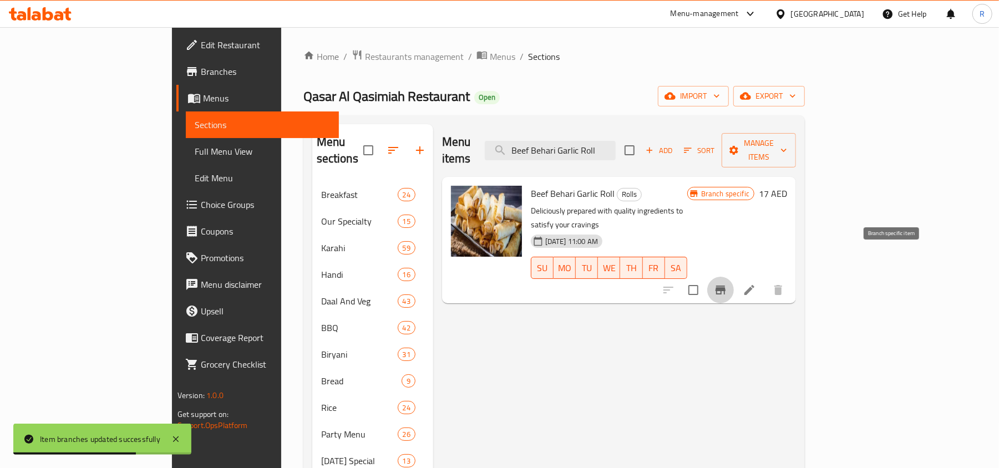
click at [725, 286] on icon "Branch-specific-item" at bounding box center [720, 290] width 10 height 9
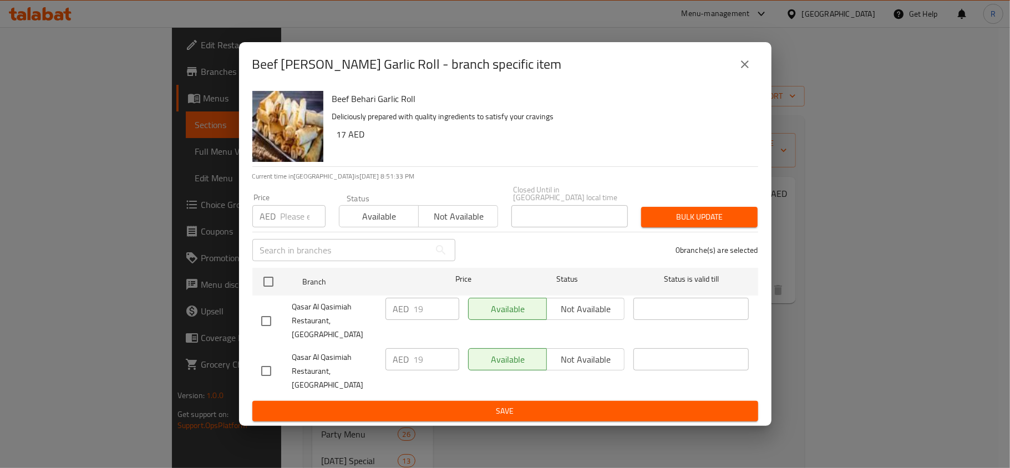
click at [738, 71] on icon "close" at bounding box center [744, 64] width 13 height 13
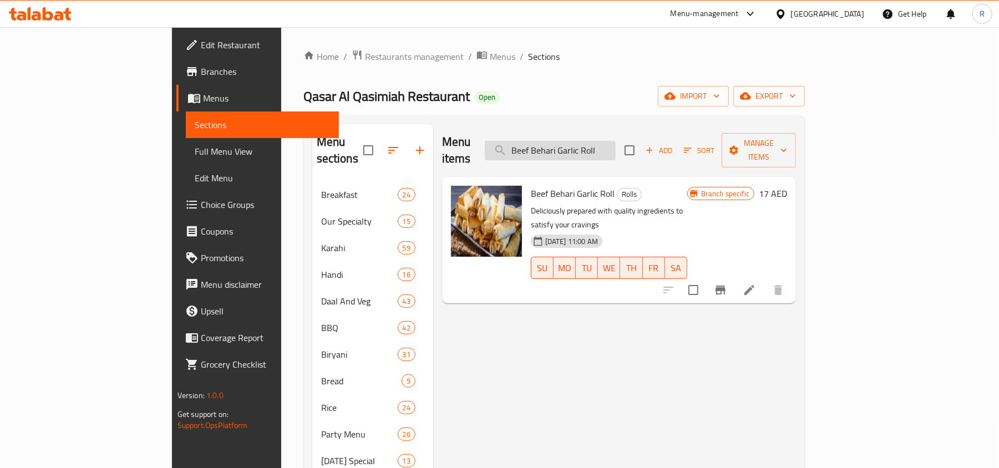
click at [600, 142] on input "Beef Behari Garlic Roll" at bounding box center [550, 150] width 131 height 19
paste input "Cheese"
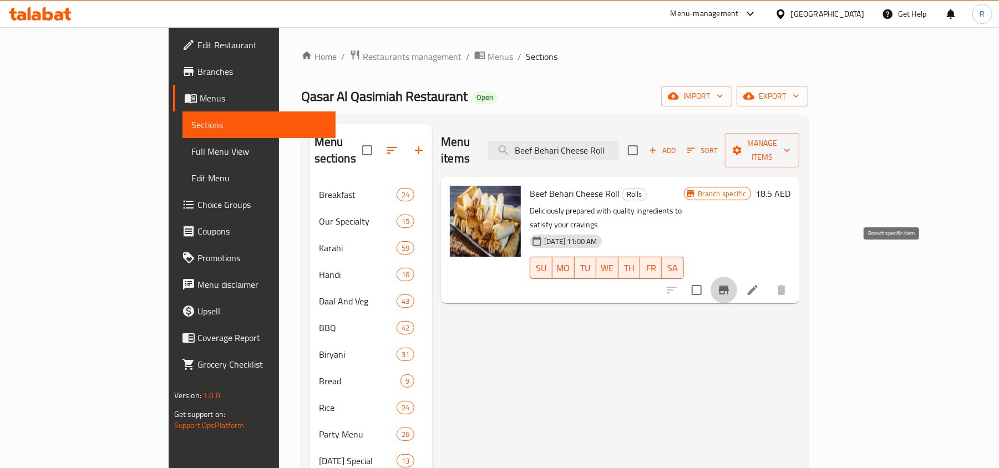
click at [730, 283] on icon "Branch-specific-item" at bounding box center [723, 289] width 13 height 13
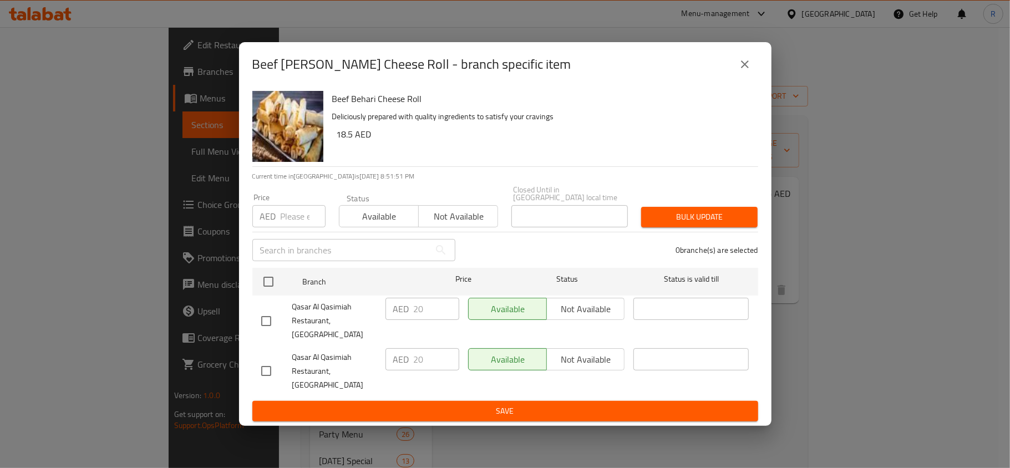
click at [742, 78] on button "close" at bounding box center [745, 64] width 27 height 27
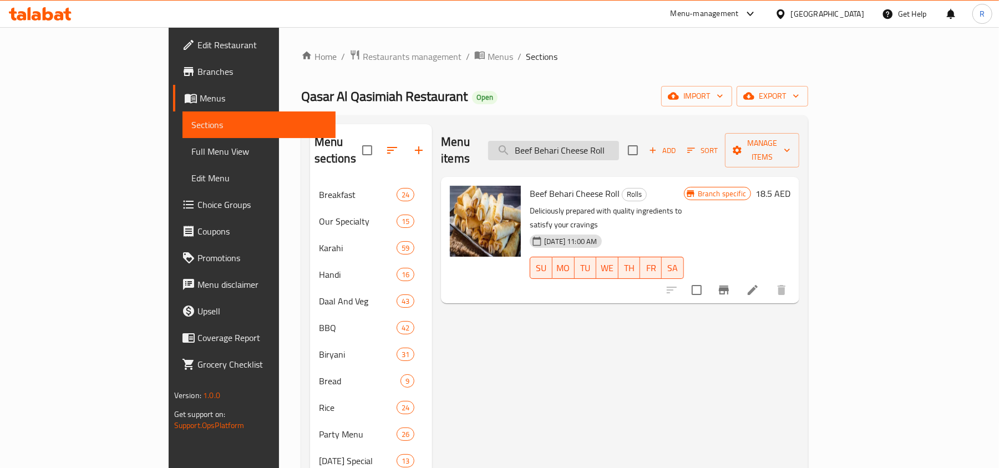
click at [593, 145] on input "Beef Behari Cheese Roll" at bounding box center [553, 150] width 131 height 19
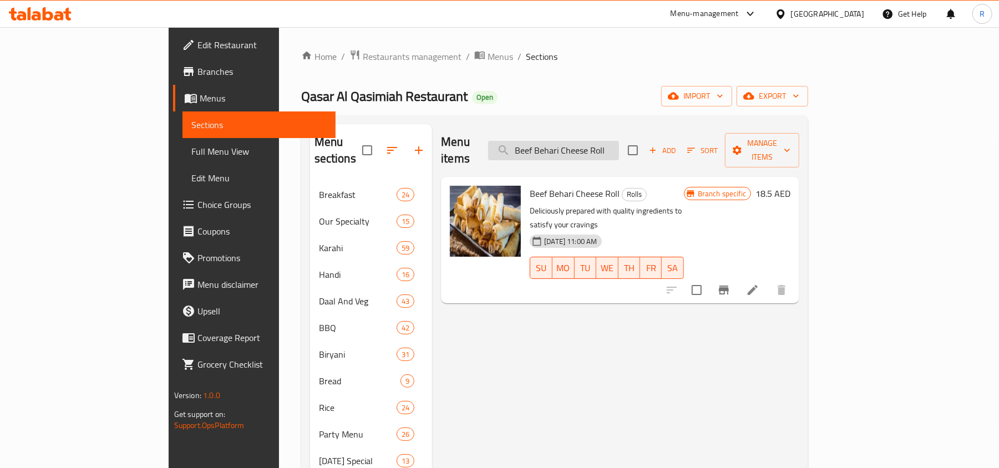
click at [593, 145] on input "Beef Behari Cheese Roll" at bounding box center [553, 150] width 131 height 19
paste input "search"
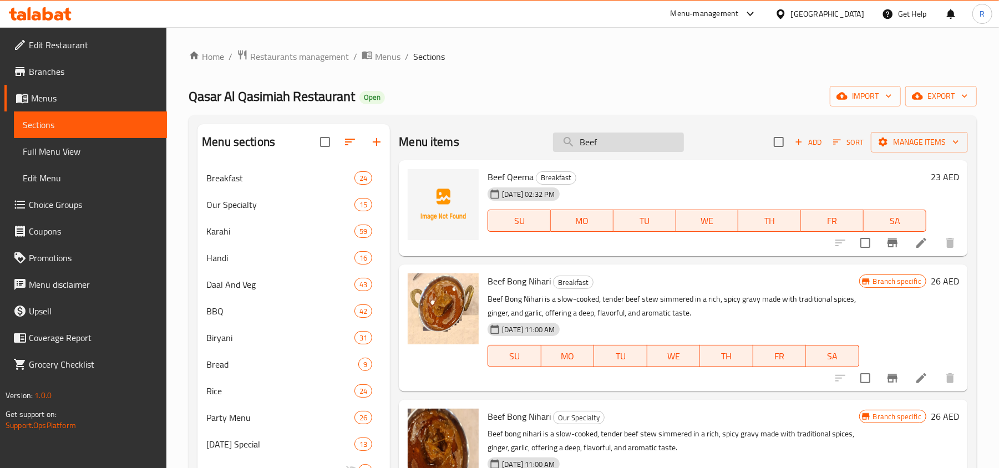
click at [576, 145] on input "Beef" at bounding box center [618, 142] width 131 height 19
paste input "Seekh Kebab Chutney Roll"
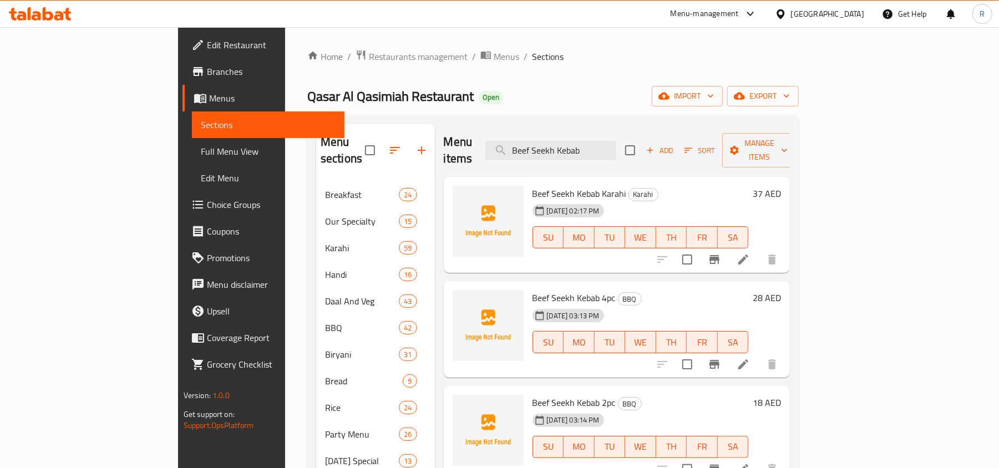
type input "Beef Seekh Kebab"
click at [600, 146] on input "Beef Seekh Kebab" at bounding box center [550, 150] width 131 height 19
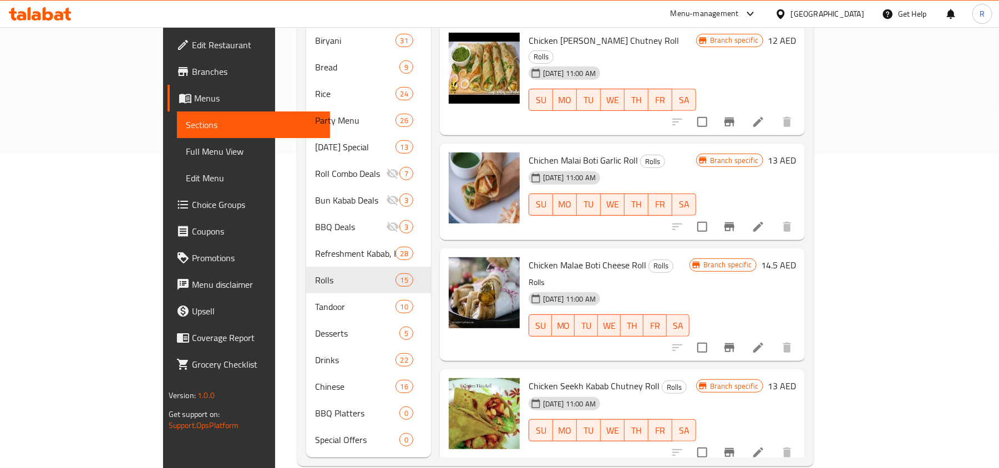
scroll to position [318, 0]
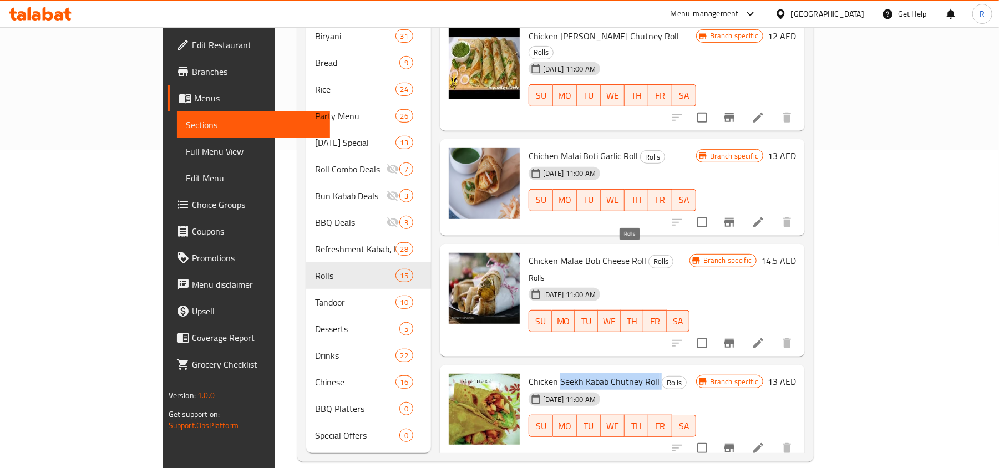
drag, startPoint x: 518, startPoint y: 252, endPoint x: 617, endPoint y: 250, distance: 99.3
click at [617, 374] on h6 "Chicken Seekh Kabab Chutney Roll Rolls" at bounding box center [613, 382] width 168 height 16
copy h6 "Seekh Kabab Chutney Roll"
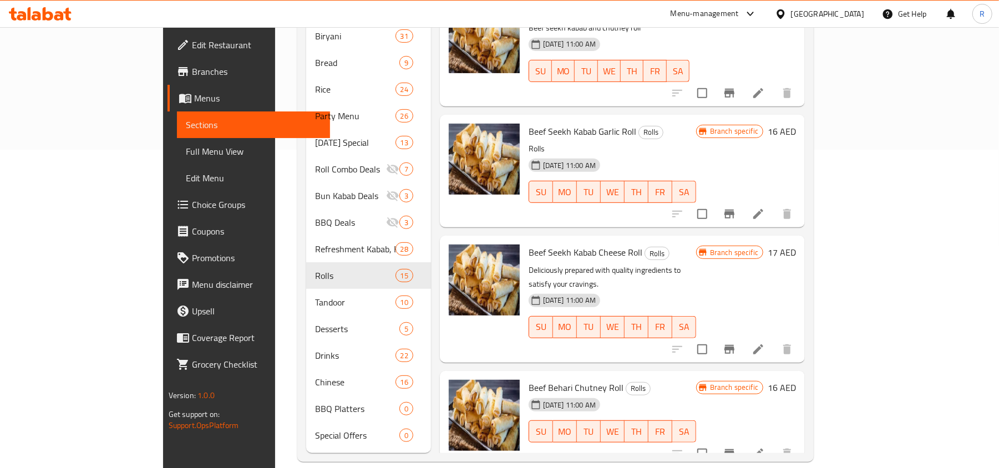
scroll to position [0, 0]
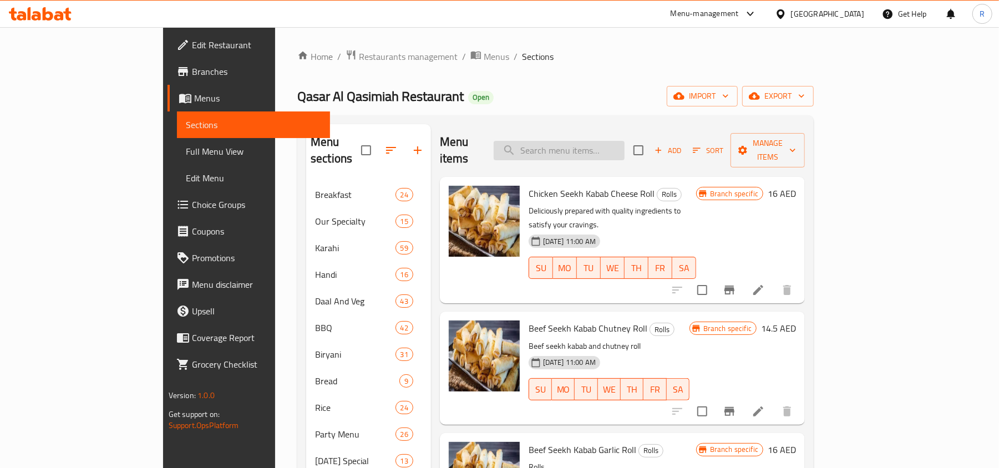
paste input "Seekh Kabab Chutney Roll"
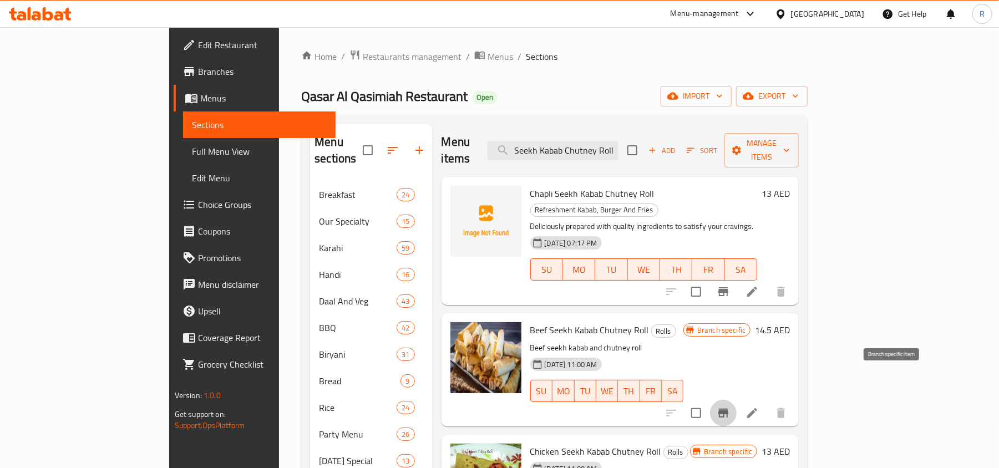
click at [730, 407] on icon "Branch-specific-item" at bounding box center [723, 413] width 13 height 13
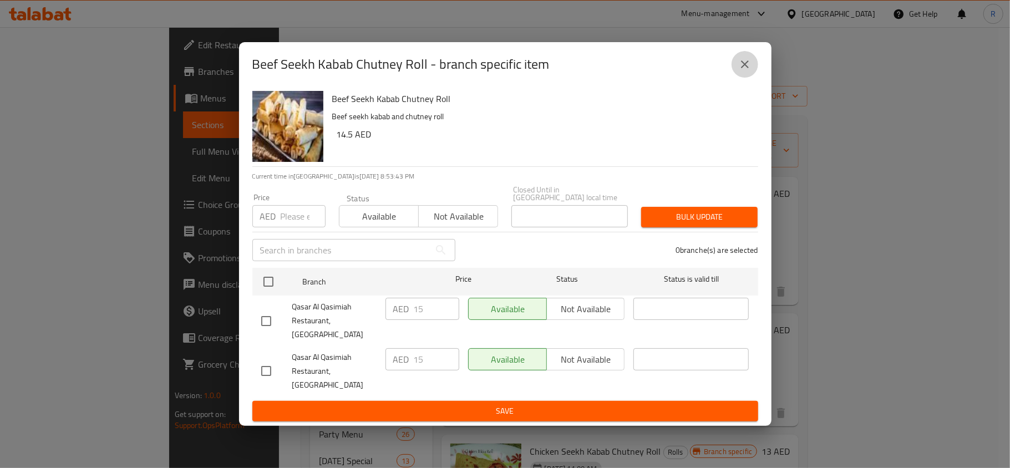
click at [744, 68] on icon "close" at bounding box center [745, 64] width 8 height 8
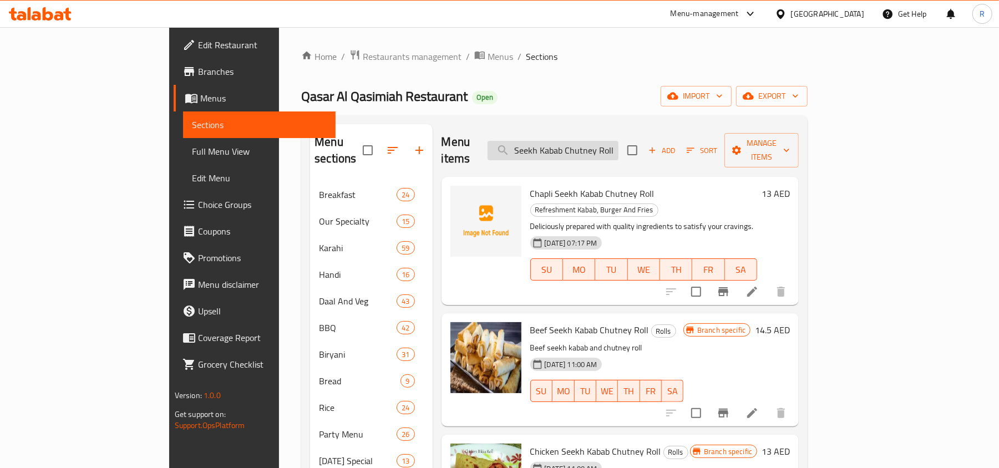
click at [605, 145] on input "Seekh Kabab Chutney Roll" at bounding box center [553, 150] width 131 height 19
paste input "Beef Seekh Kebab Garlic"
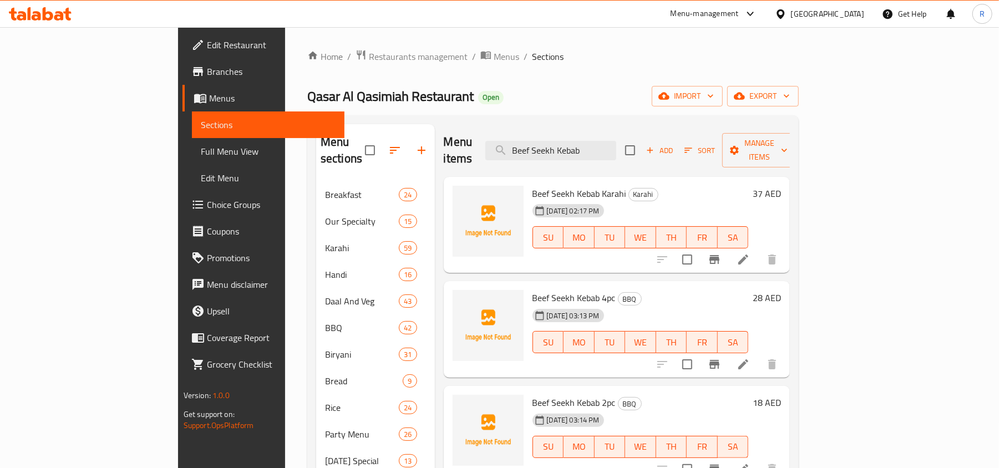
type input "Beef Seekh Kebab"
click at [616, 141] on input "Beef Seekh Kebab" at bounding box center [550, 150] width 131 height 19
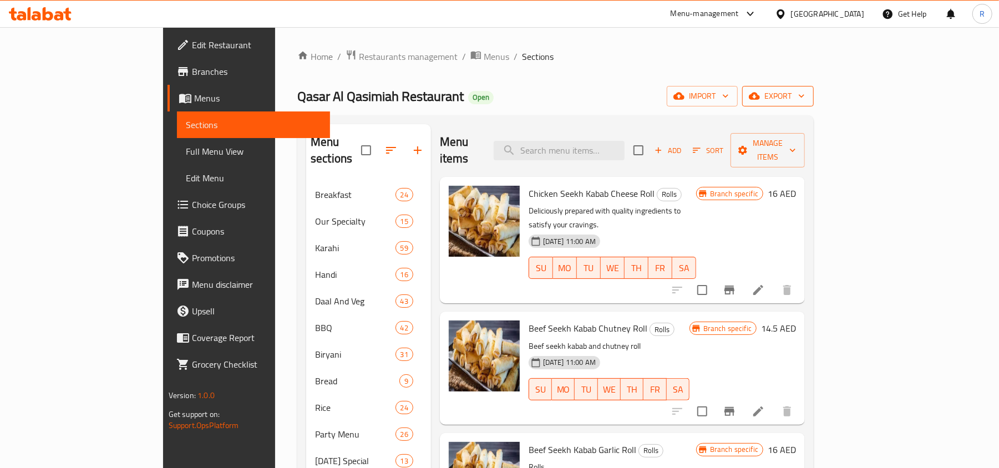
click at [807, 92] on icon "button" at bounding box center [801, 95] width 11 height 11
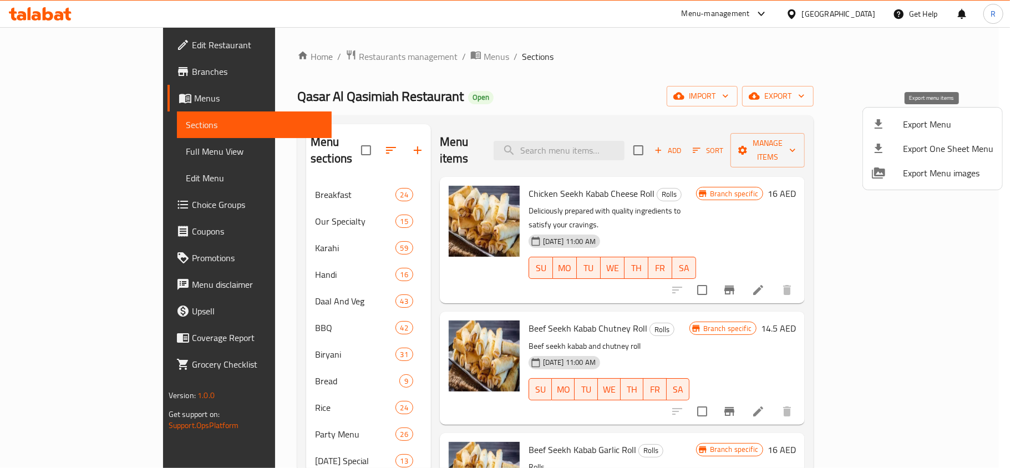
click at [904, 120] on span "Export Menu" at bounding box center [948, 124] width 90 height 13
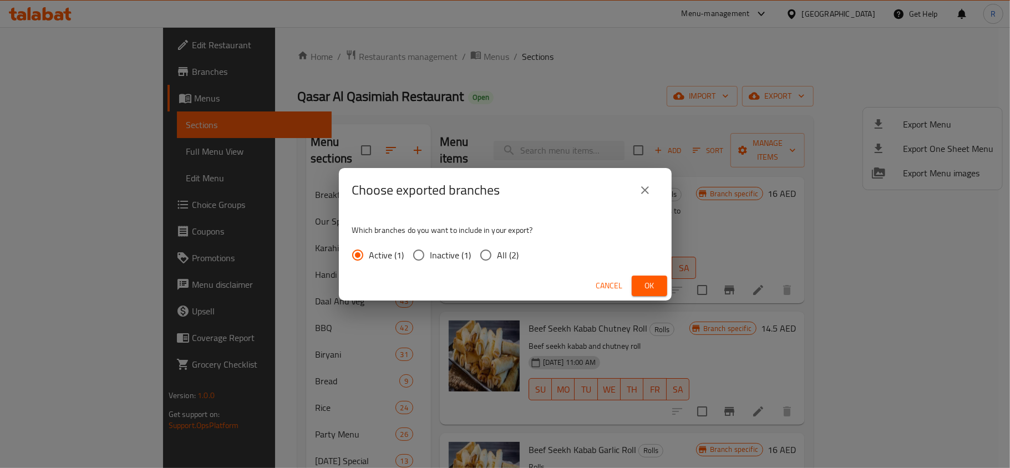
click at [662, 289] on button "Ok" at bounding box center [649, 286] width 35 height 21
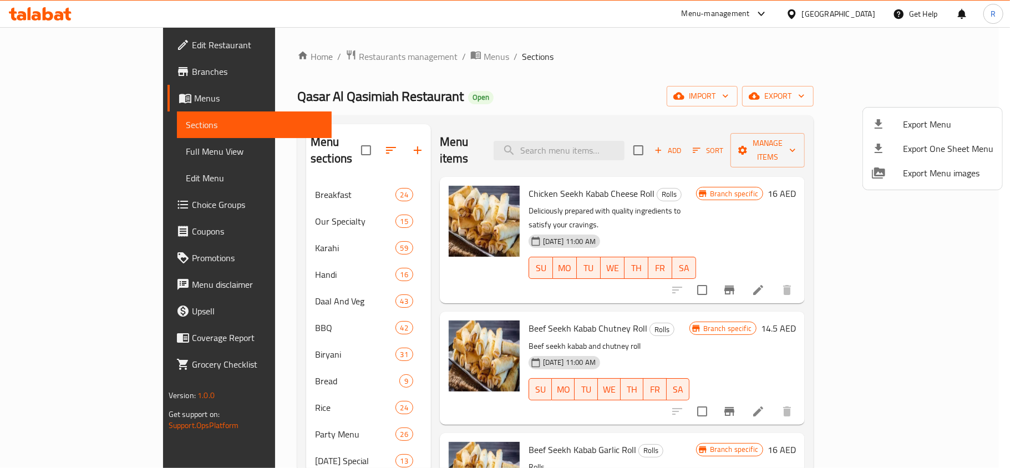
click at [573, 92] on div at bounding box center [505, 234] width 1010 height 468
